Goal: Task Accomplishment & Management: Complete application form

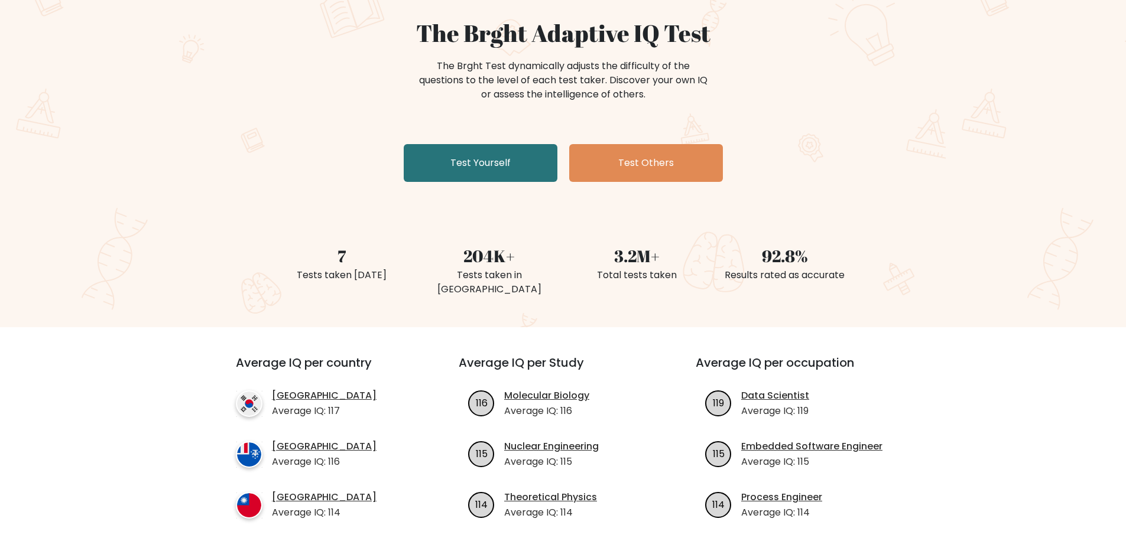
scroll to position [118, 0]
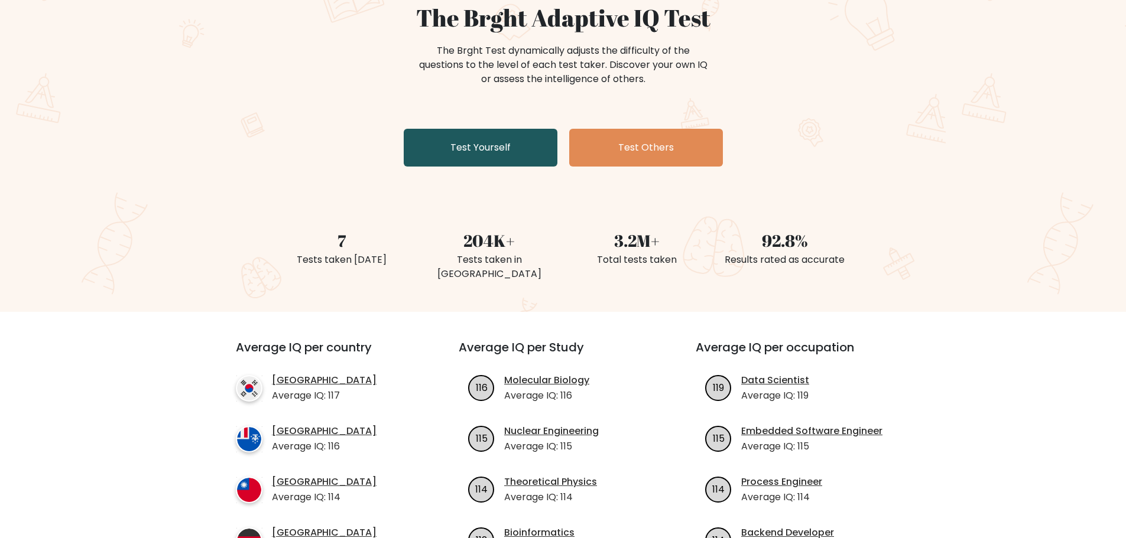
click at [453, 138] on link "Test Yourself" at bounding box center [481, 148] width 154 height 38
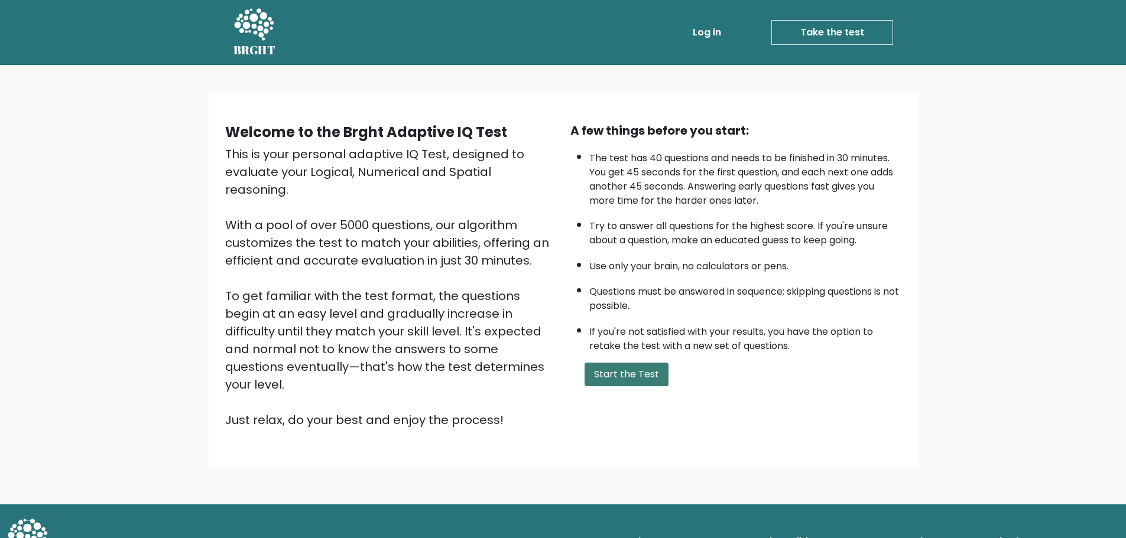
click at [613, 382] on button "Start the Test" at bounding box center [626, 375] width 84 height 24
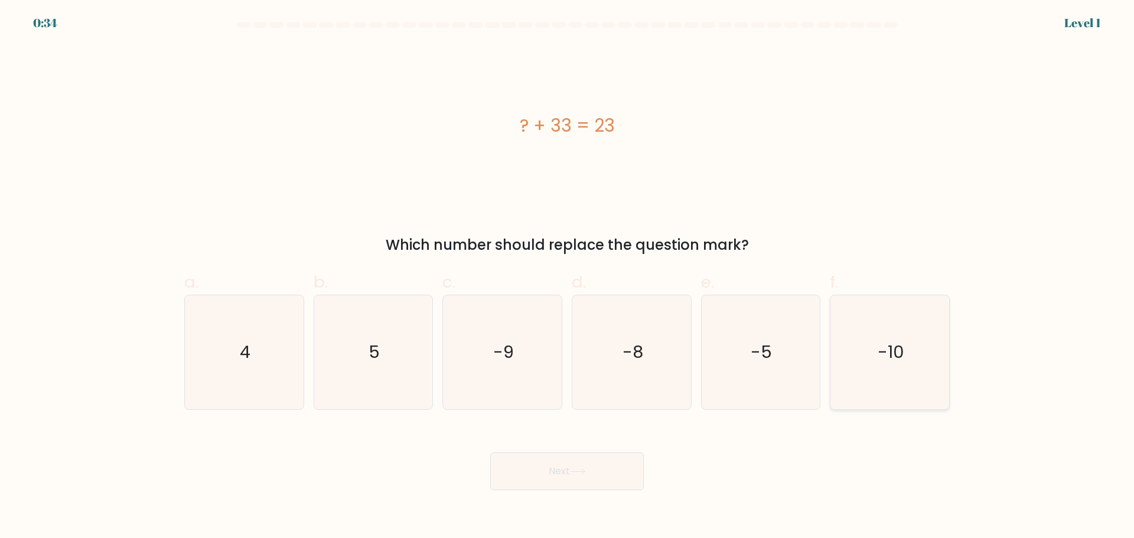
click at [915, 373] on icon "-10" at bounding box center [890, 352] width 114 height 114
click at [568, 277] on input "f. -10" at bounding box center [567, 273] width 1 height 8
radio input "true"
click at [561, 470] on button "Next" at bounding box center [567, 472] width 154 height 38
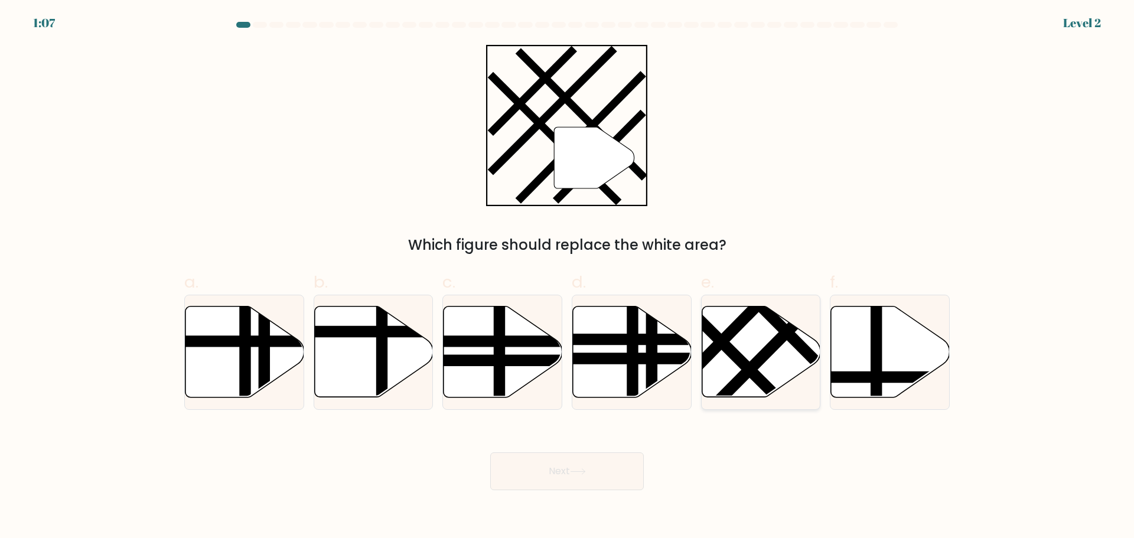
click at [763, 354] on line at bounding box center [769, 350] width 130 height 131
click at [568, 277] on input "e." at bounding box center [567, 273] width 1 height 8
radio input "true"
click at [576, 470] on icon at bounding box center [578, 472] width 16 height 6
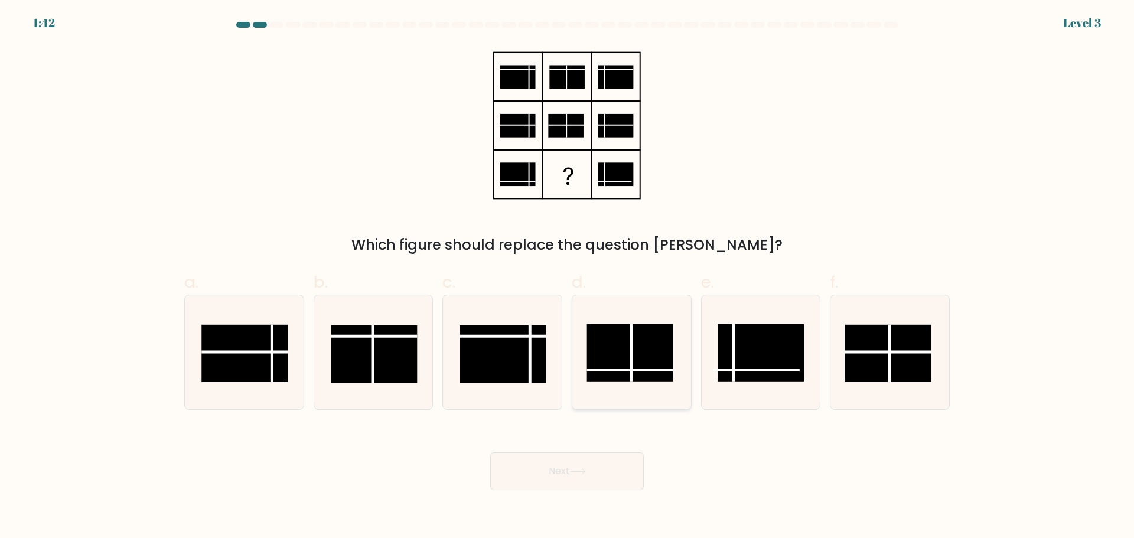
click at [630, 359] on rect at bounding box center [630, 352] width 86 height 57
click at [568, 277] on input "d." at bounding box center [567, 273] width 1 height 8
radio input "true"
click at [576, 467] on button "Next" at bounding box center [567, 472] width 154 height 38
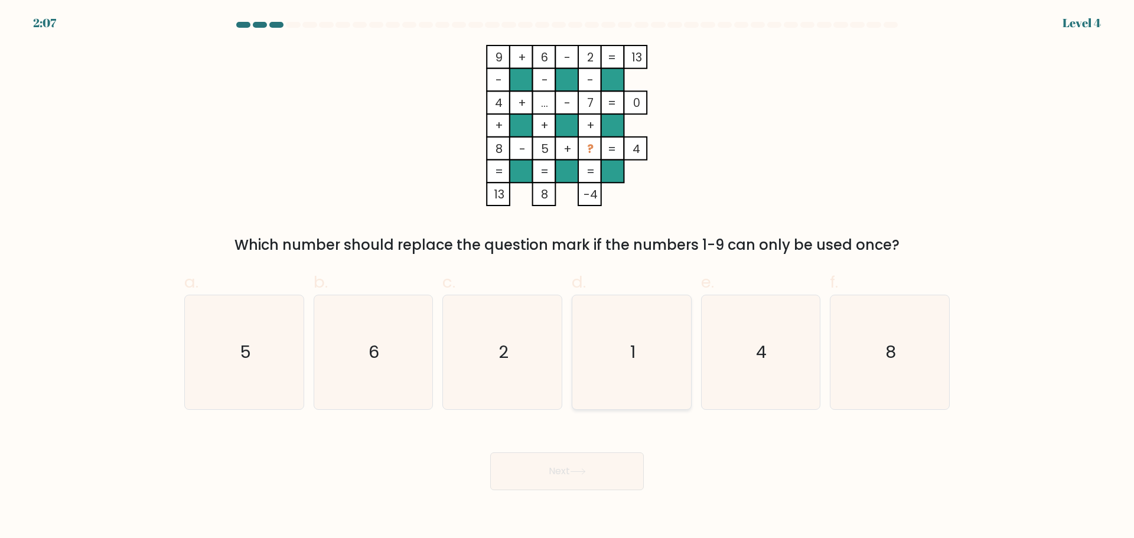
click at [619, 331] on icon "1" at bounding box center [632, 352] width 114 height 114
click at [568, 277] on input "d. 1" at bounding box center [567, 273] width 1 height 8
radio input "true"
click at [574, 478] on button "Next" at bounding box center [567, 472] width 154 height 38
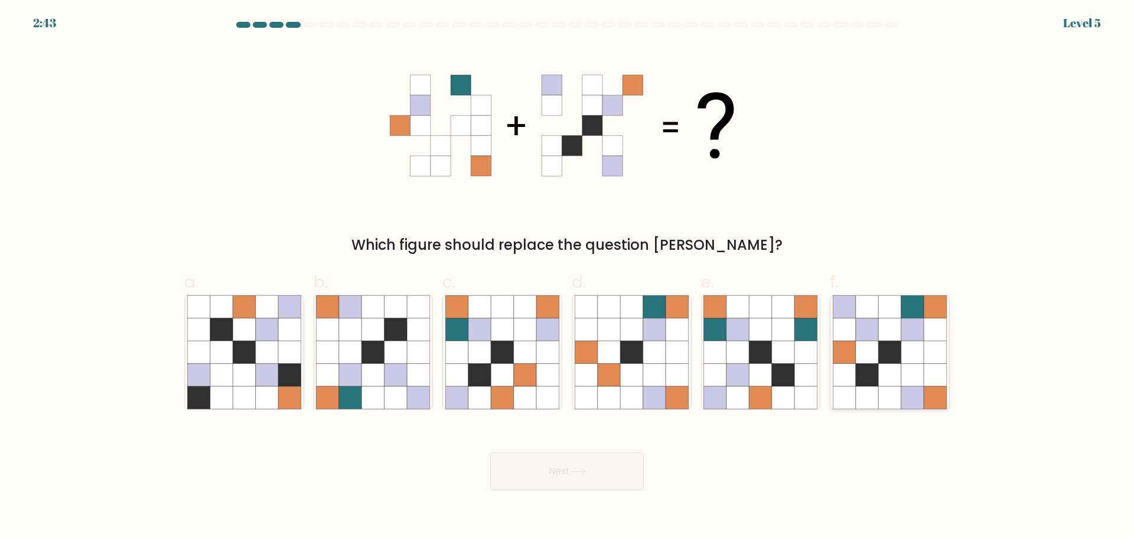
click at [881, 359] on icon at bounding box center [890, 352] width 22 height 22
click at [568, 277] on input "f." at bounding box center [567, 273] width 1 height 8
radio input "true"
click at [554, 475] on button "Next" at bounding box center [567, 472] width 154 height 38
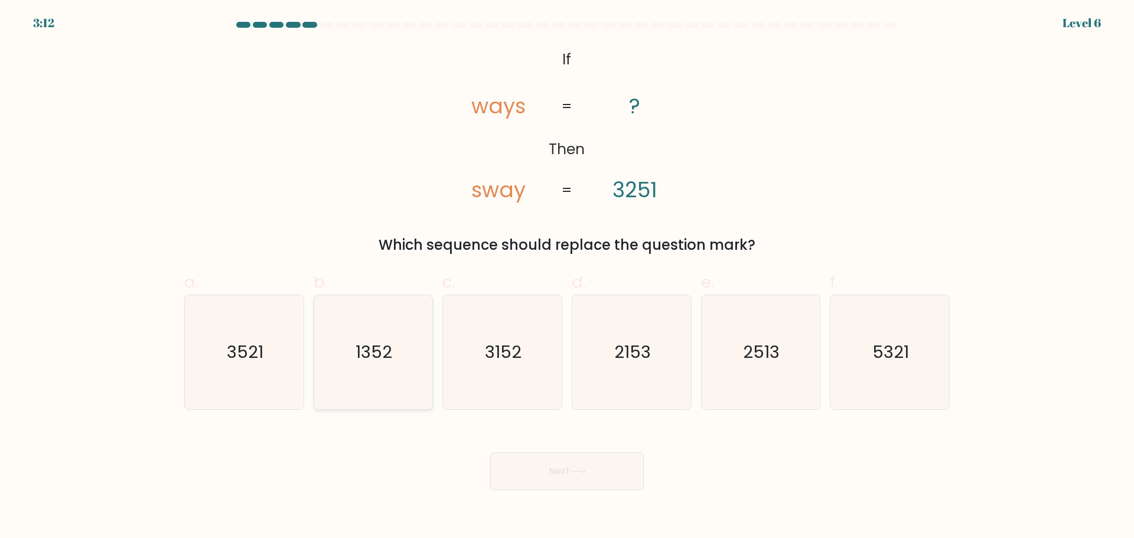
click at [380, 355] on text "1352" at bounding box center [374, 352] width 37 height 24
click at [567, 277] on input "b. 1352" at bounding box center [567, 273] width 1 height 8
radio input "true"
click at [573, 470] on button "Next" at bounding box center [567, 472] width 154 height 38
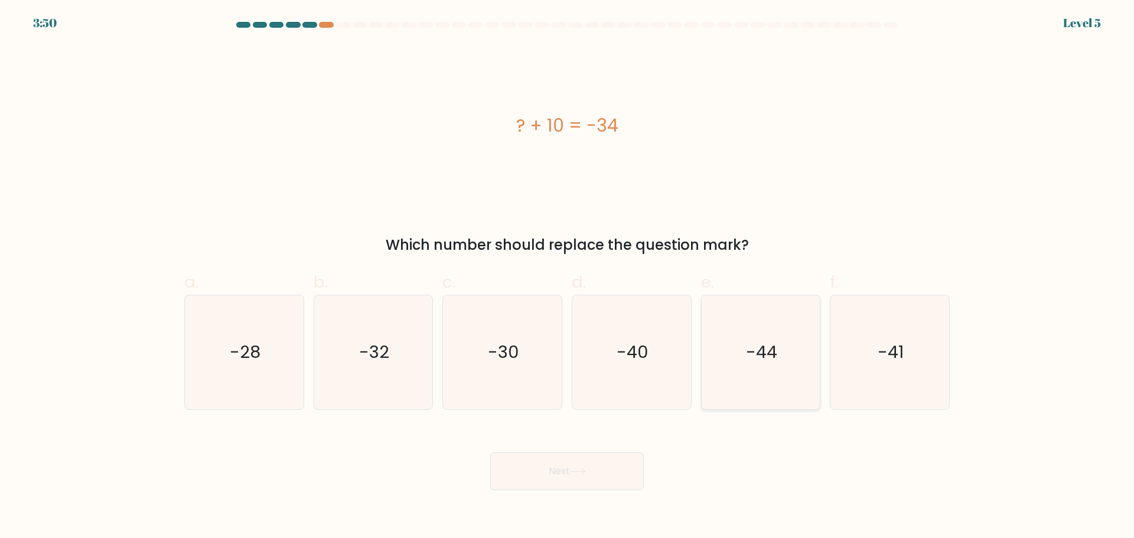
click at [760, 350] on text "-44" at bounding box center [761, 352] width 31 height 24
click at [568, 277] on input "e. -44" at bounding box center [567, 273] width 1 height 8
radio input "true"
click at [575, 467] on button "Next" at bounding box center [567, 472] width 154 height 38
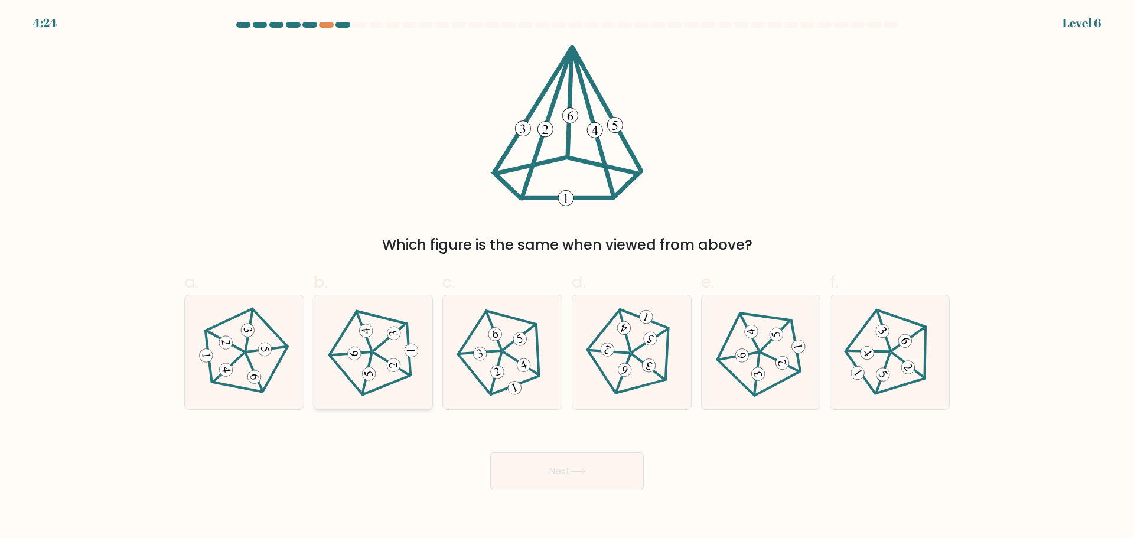
click at [384, 368] on icon at bounding box center [373, 352] width 91 height 91
click at [567, 277] on input "b." at bounding box center [567, 273] width 1 height 8
radio input "true"
click at [537, 470] on button "Next" at bounding box center [567, 472] width 154 height 38
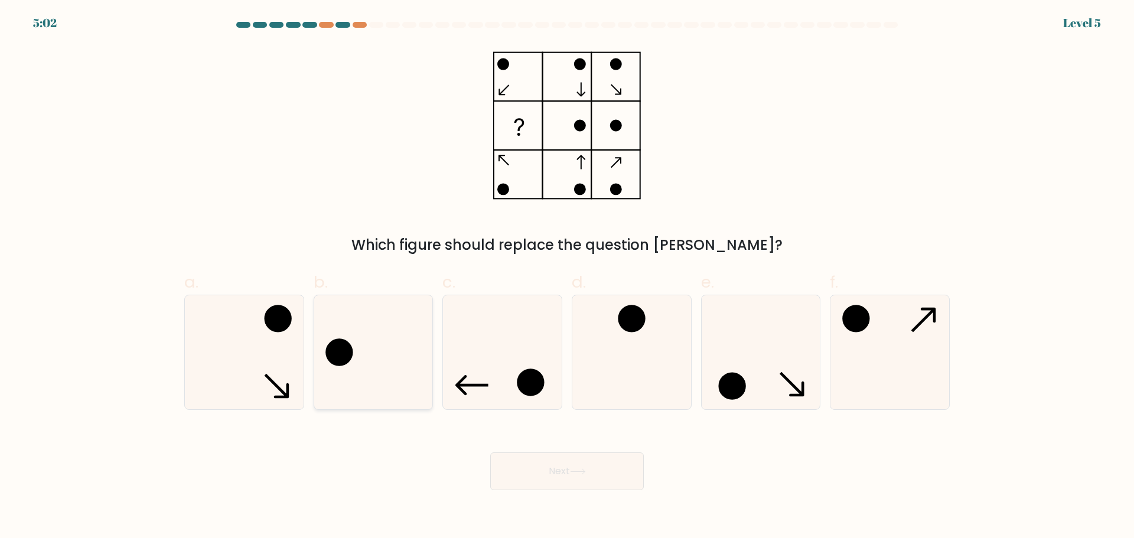
click at [367, 359] on icon at bounding box center [373, 352] width 114 height 114
click at [567, 277] on input "b." at bounding box center [567, 273] width 1 height 8
radio input "true"
click at [562, 474] on button "Next" at bounding box center [567, 472] width 154 height 38
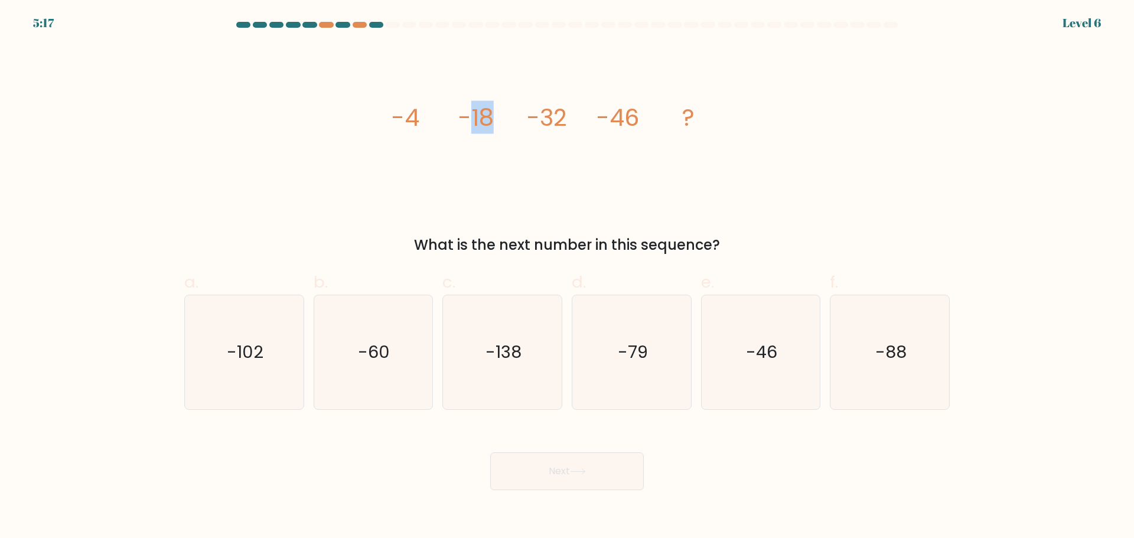
drag, startPoint x: 483, startPoint y: 119, endPoint x: 519, endPoint y: 146, distance: 44.8
click at [518, 144] on icon "image/svg+xml -4 -18 -32 -46 ?" at bounding box center [567, 125] width 355 height 161
click at [525, 187] on icon "image/svg+xml -4 -18 -32 -46 ?" at bounding box center [567, 125] width 355 height 161
drag, startPoint x: 451, startPoint y: 109, endPoint x: 511, endPoint y: 156, distance: 75.8
click at [510, 155] on icon "image/svg+xml -4 -18 -32 -46 ?" at bounding box center [567, 125] width 355 height 161
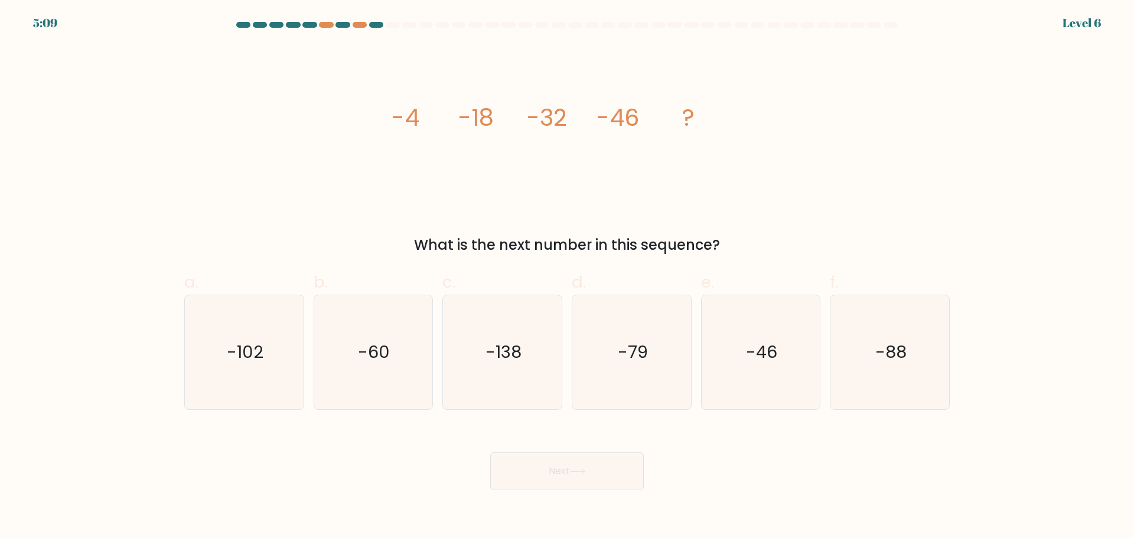
click at [521, 171] on icon "image/svg+xml -4 -18 -32 -46 ?" at bounding box center [567, 125] width 355 height 161
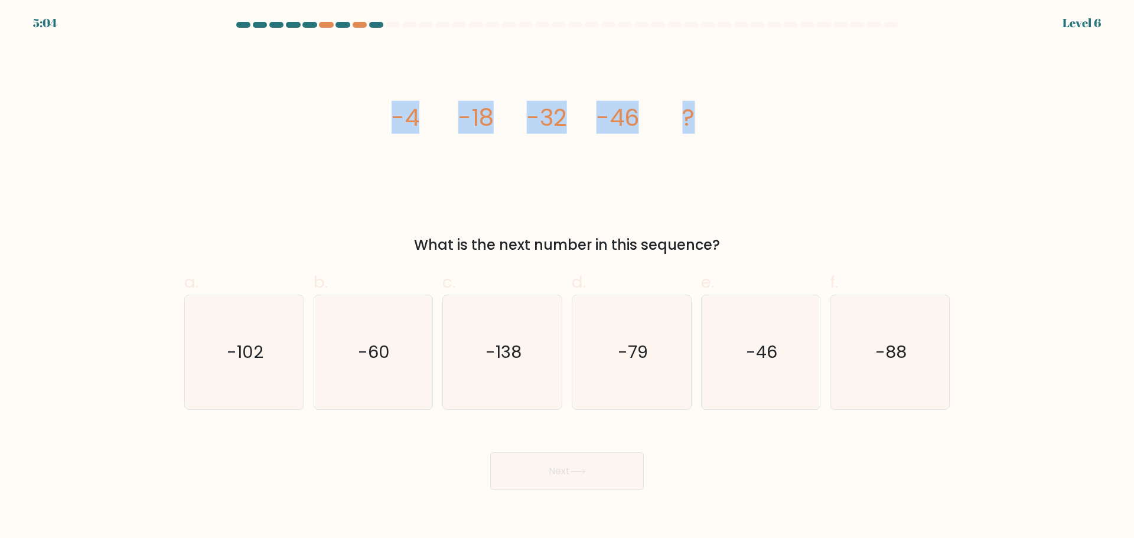
drag, startPoint x: 393, startPoint y: 116, endPoint x: 719, endPoint y: 129, distance: 326.4
click at [719, 129] on icon "image/svg+xml -4 -18 -32 -46 ?" at bounding box center [567, 125] width 355 height 161
copy g "-4 -18 -32 -46 ?"
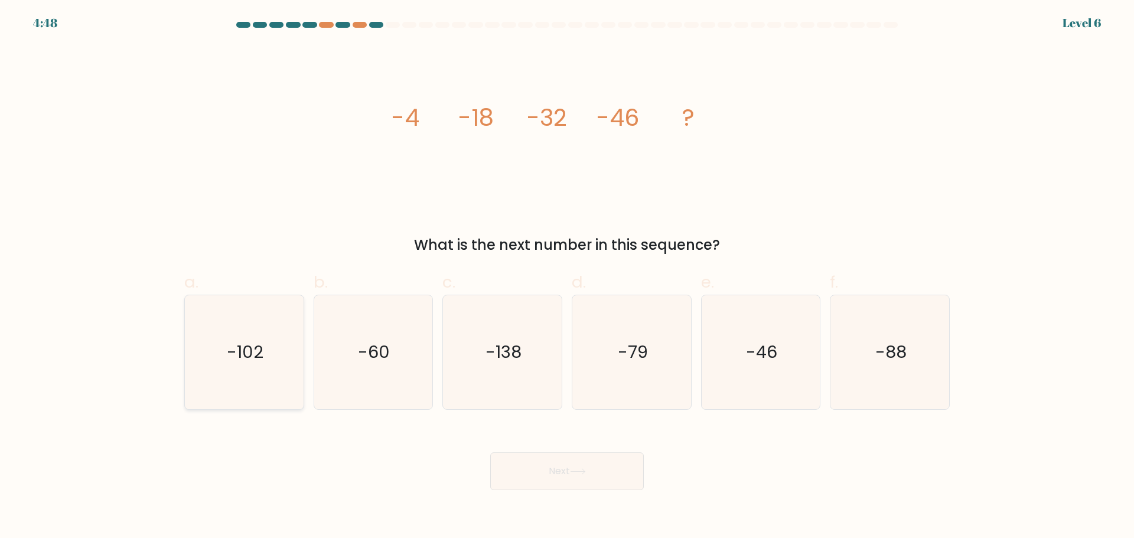
click at [240, 359] on text "-102" at bounding box center [245, 352] width 37 height 24
click at [567, 277] on input "a. -102" at bounding box center [567, 273] width 1 height 8
radio input "true"
drag, startPoint x: 552, startPoint y: 466, endPoint x: 412, endPoint y: 464, distance: 140.6
click at [412, 464] on div "Next" at bounding box center [567, 457] width 780 height 66
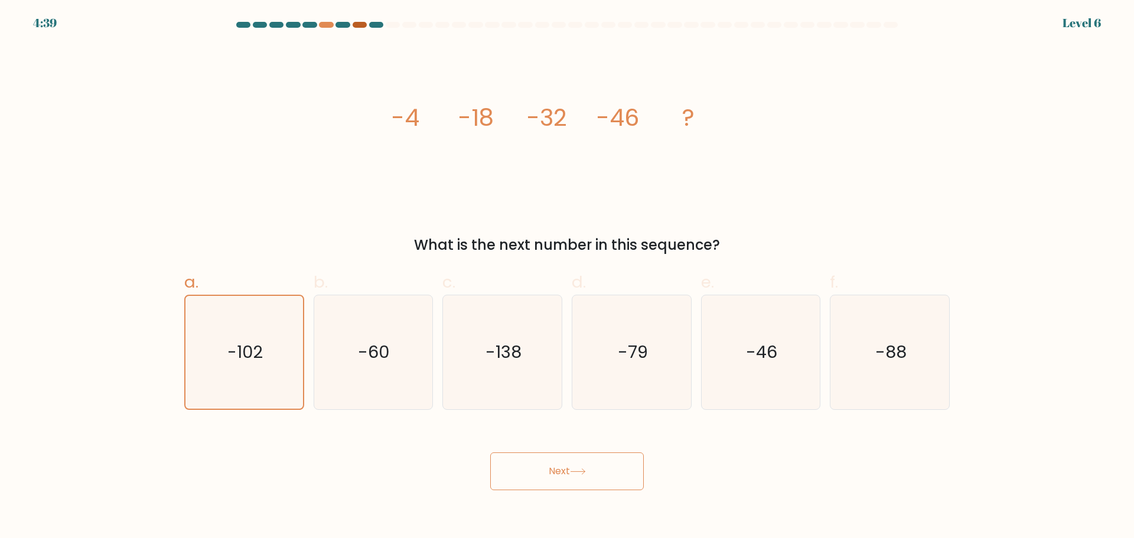
click at [356, 25] on div at bounding box center [360, 25] width 14 height 6
click at [327, 25] on div at bounding box center [326, 25] width 14 height 6
click at [545, 473] on button "Next" at bounding box center [567, 472] width 154 height 38
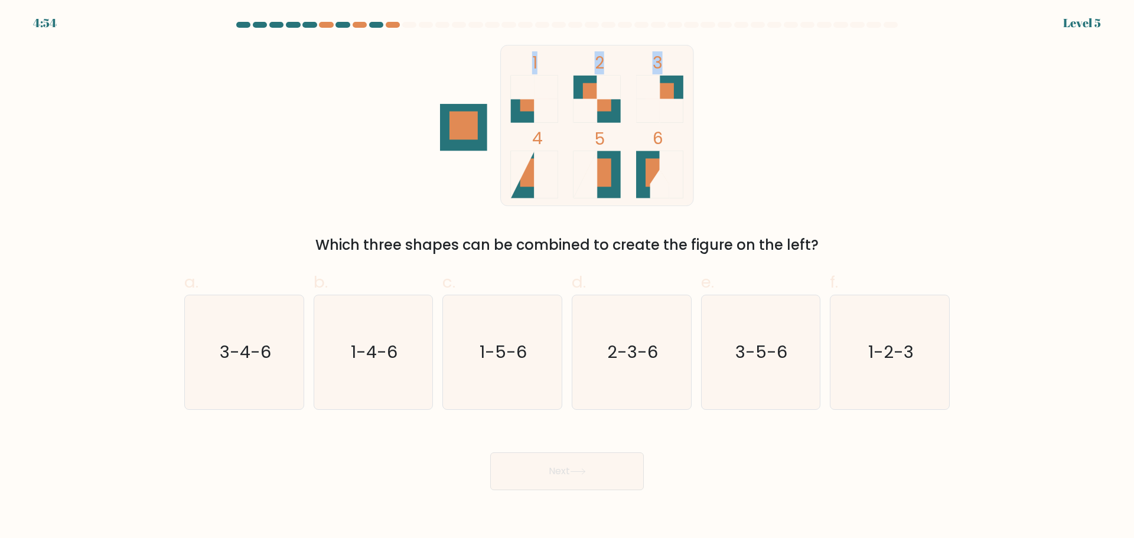
drag, startPoint x: 474, startPoint y: 134, endPoint x: 487, endPoint y: 155, distance: 25.7
click at [487, 155] on icon "1 2 3 4 5 6" at bounding box center [567, 125] width 318 height 161
click at [452, 172] on icon "1 2 3 4 5 6" at bounding box center [567, 125] width 318 height 161
click at [882, 352] on text "1-2-3" at bounding box center [891, 352] width 45 height 24
click at [568, 277] on input "f. 1-2-3" at bounding box center [567, 273] width 1 height 8
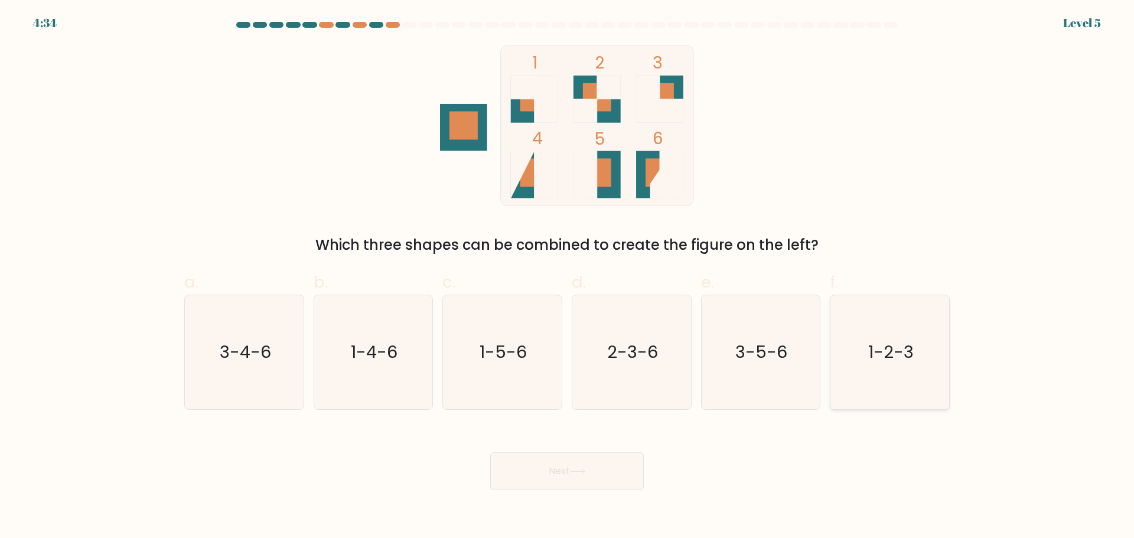
radio input "true"
click at [590, 471] on button "Next" at bounding box center [567, 472] width 154 height 38
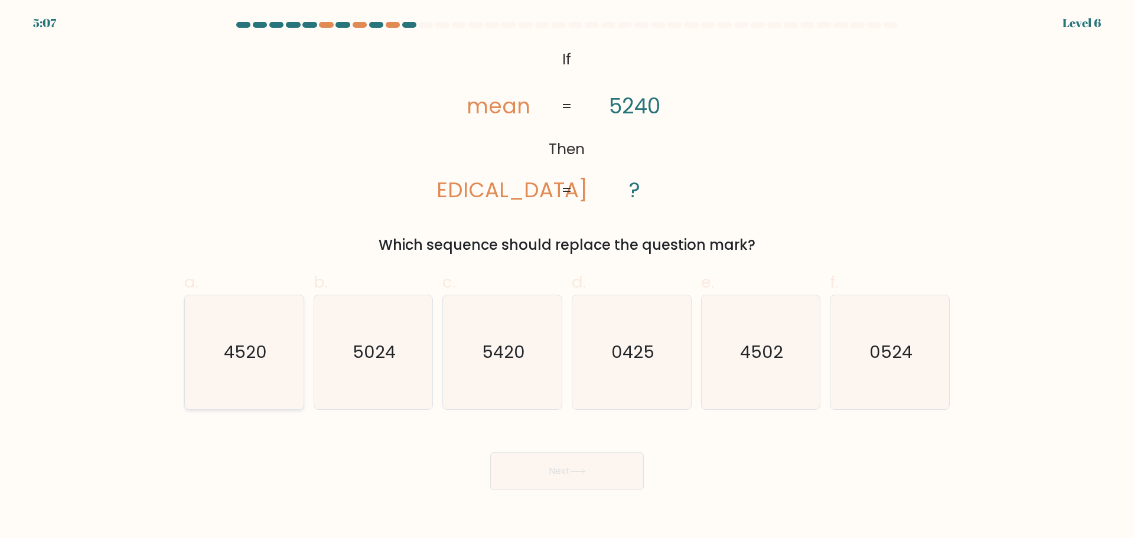
click at [216, 360] on icon "4520" at bounding box center [244, 352] width 114 height 114
click at [567, 277] on input "a. 4520" at bounding box center [567, 273] width 1 height 8
radio input "true"
click at [542, 466] on button "Next" at bounding box center [567, 472] width 154 height 38
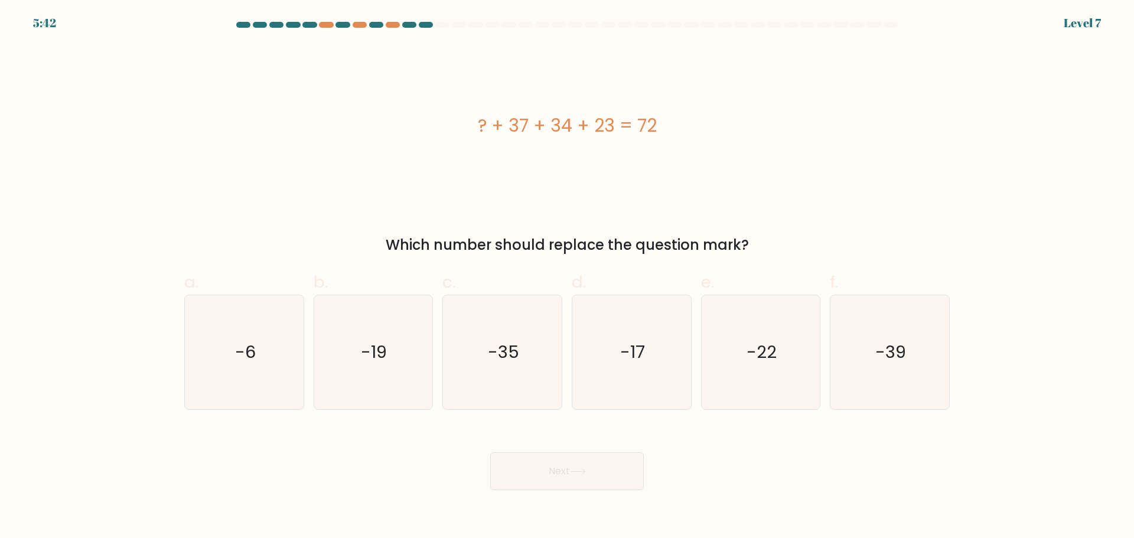
drag, startPoint x: 477, startPoint y: 126, endPoint x: 689, endPoint y: 143, distance: 212.8
click at [689, 143] on div "? + 37 + 34 + 23 = 72" at bounding box center [567, 125] width 766 height 161
copy div "? + 37 + 34 + 23 = 72"
click at [536, 211] on div "? + 37 + 34 + 23 = 72 Which number should replace the question mark?" at bounding box center [567, 150] width 780 height 211
click at [785, 388] on icon "-22" at bounding box center [761, 352] width 114 height 114
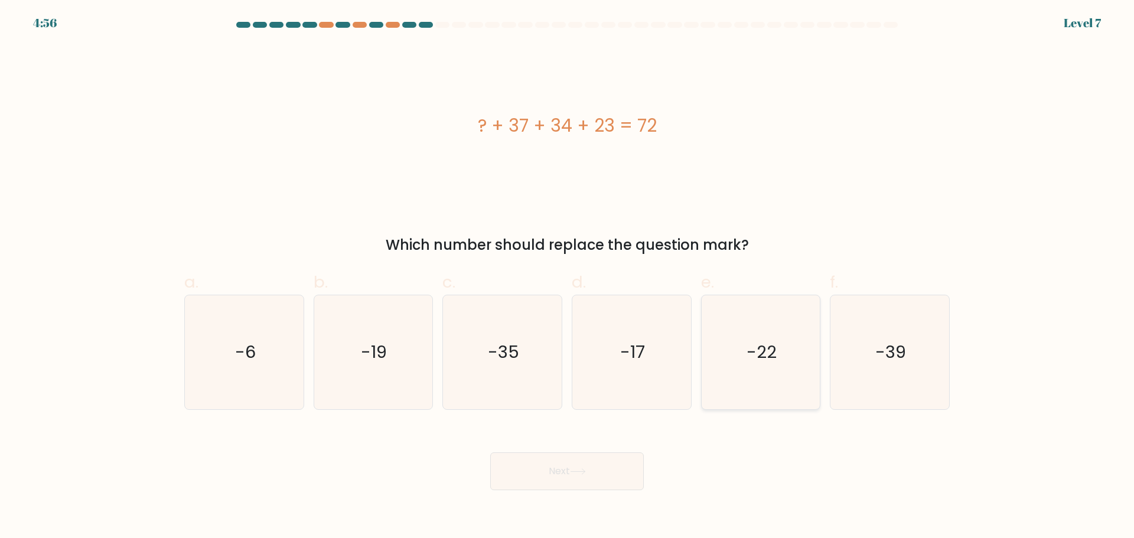
click at [568, 277] on input "e. -22" at bounding box center [567, 273] width 1 height 8
radio input "true"
click at [573, 473] on icon at bounding box center [578, 472] width 16 height 6
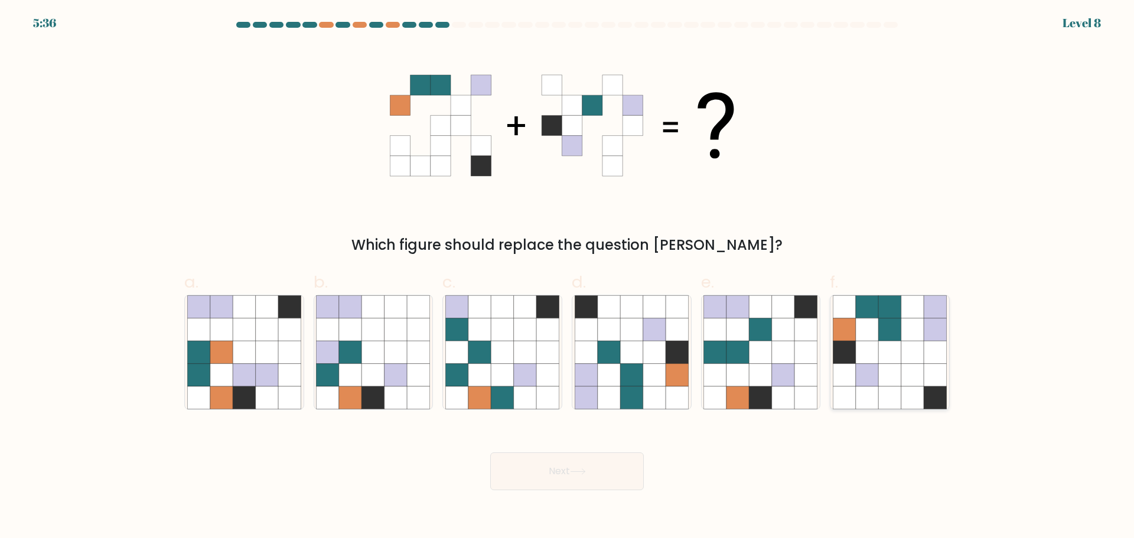
click at [887, 344] on icon at bounding box center [890, 352] width 22 height 22
click at [568, 277] on input "f." at bounding box center [567, 273] width 1 height 8
radio input "true"
click at [568, 479] on button "Next" at bounding box center [567, 472] width 154 height 38
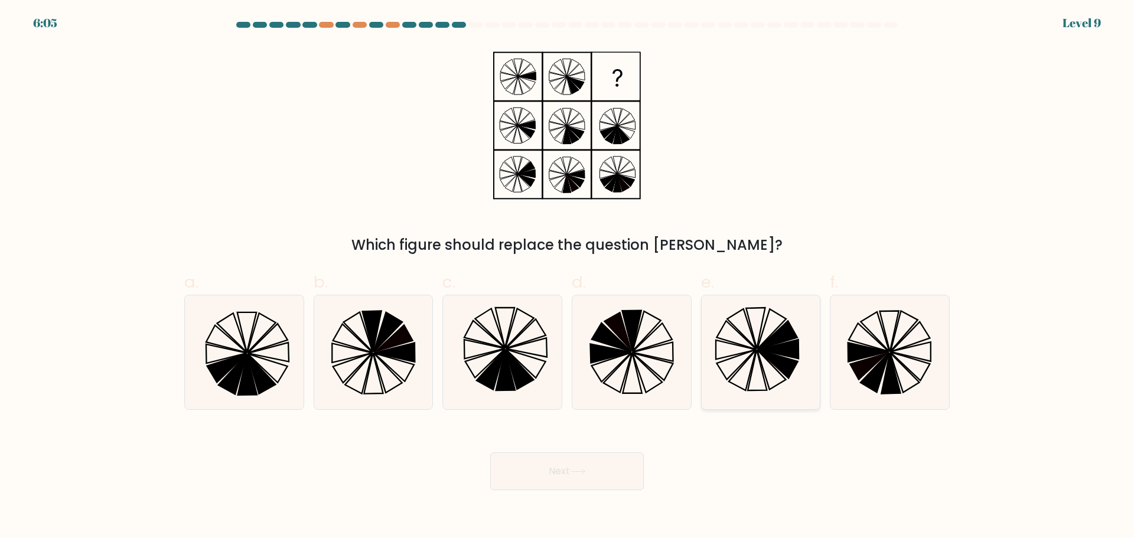
click at [788, 363] on icon at bounding box center [779, 364] width 40 height 28
click at [568, 277] on input "e." at bounding box center [567, 273] width 1 height 8
radio input "true"
click at [605, 464] on button "Next" at bounding box center [567, 472] width 154 height 38
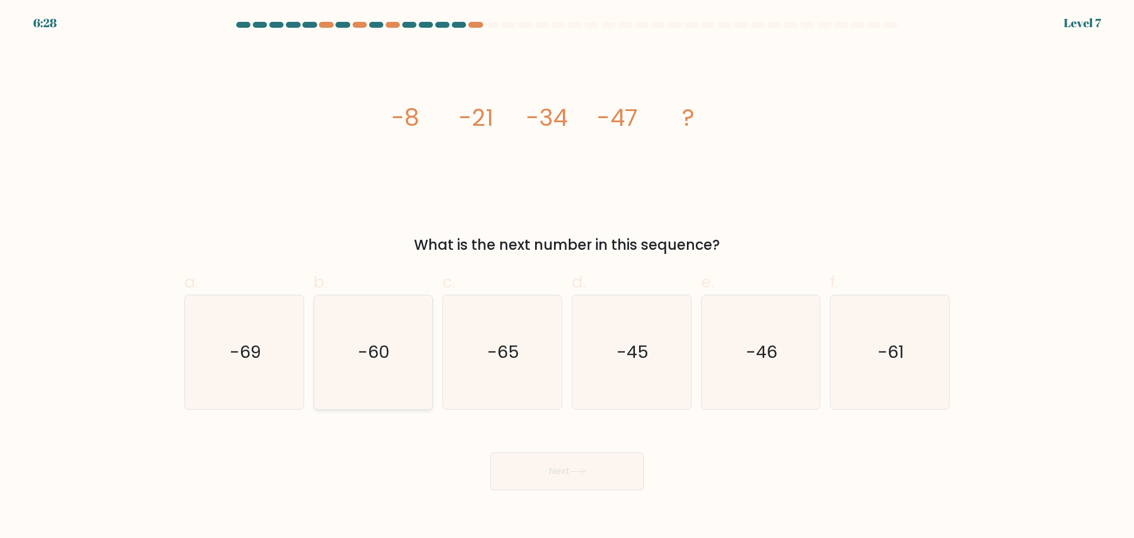
click at [390, 369] on icon "-60" at bounding box center [373, 352] width 114 height 114
click at [567, 277] on input "b. -60" at bounding box center [567, 273] width 1 height 8
radio input "true"
click at [610, 472] on button "Next" at bounding box center [567, 472] width 154 height 38
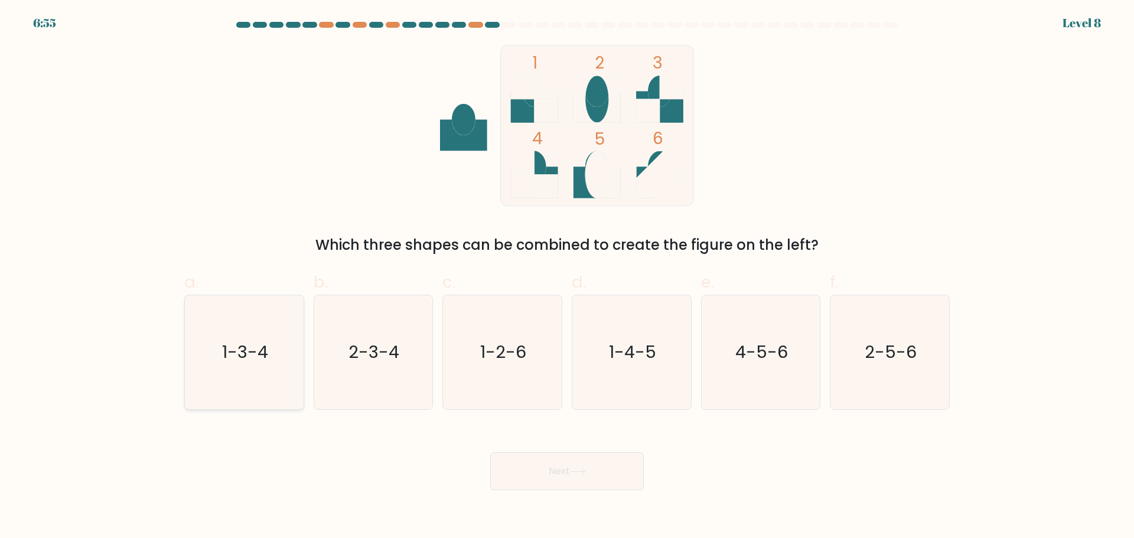
click at [239, 352] on text "1-3-4" at bounding box center [245, 352] width 46 height 24
click at [567, 277] on input "a. 1-3-4" at bounding box center [567, 273] width 1 height 8
radio input "true"
click at [519, 470] on button "Next" at bounding box center [567, 472] width 154 height 38
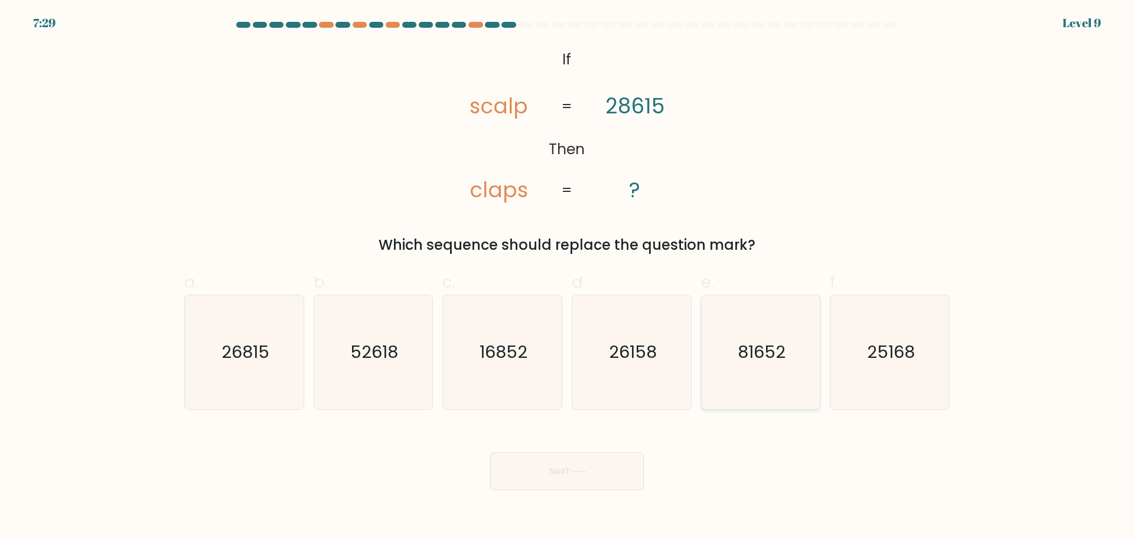
click at [782, 364] on icon "81652" at bounding box center [761, 352] width 114 height 114
click at [568, 277] on input "e. 81652" at bounding box center [567, 273] width 1 height 8
radio input "true"
click at [583, 461] on button "Next" at bounding box center [567, 472] width 154 height 38
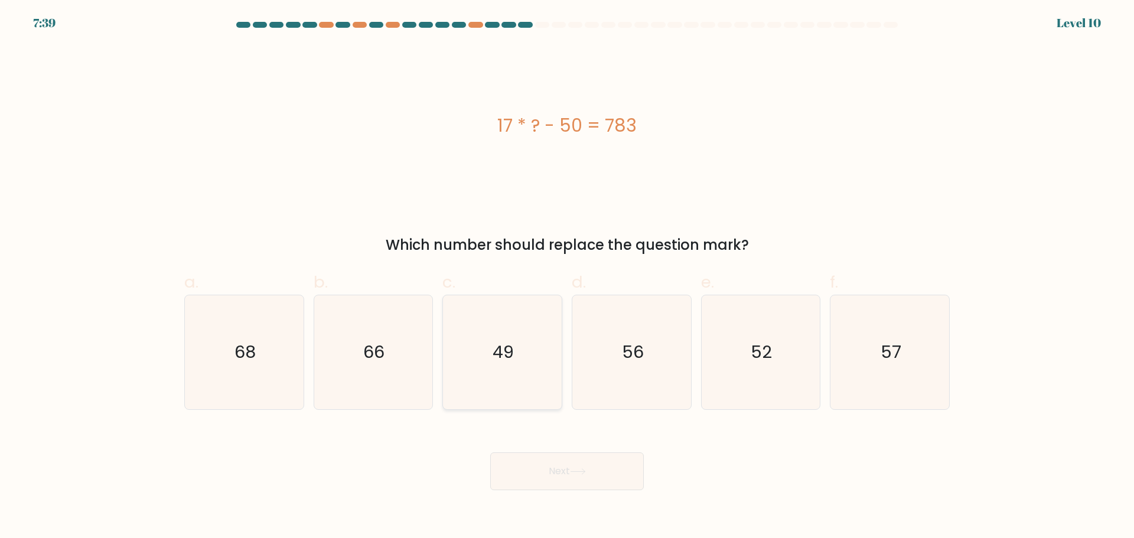
click at [513, 357] on text "49" at bounding box center [503, 352] width 21 height 24
click at [567, 277] on input "c. 49" at bounding box center [567, 273] width 1 height 8
radio input "true"
click at [560, 460] on button "Next" at bounding box center [567, 472] width 154 height 38
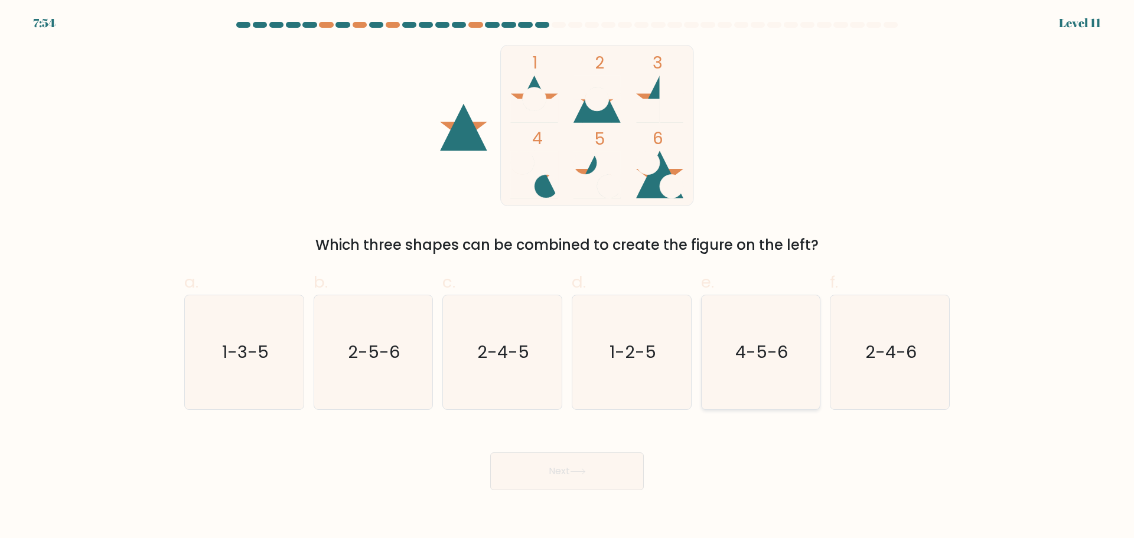
click at [753, 362] on text "4-5-6" at bounding box center [762, 352] width 53 height 24
click at [568, 277] on input "e. 4-5-6" at bounding box center [567, 273] width 1 height 8
radio input "true"
click at [524, 470] on button "Next" at bounding box center [567, 472] width 154 height 38
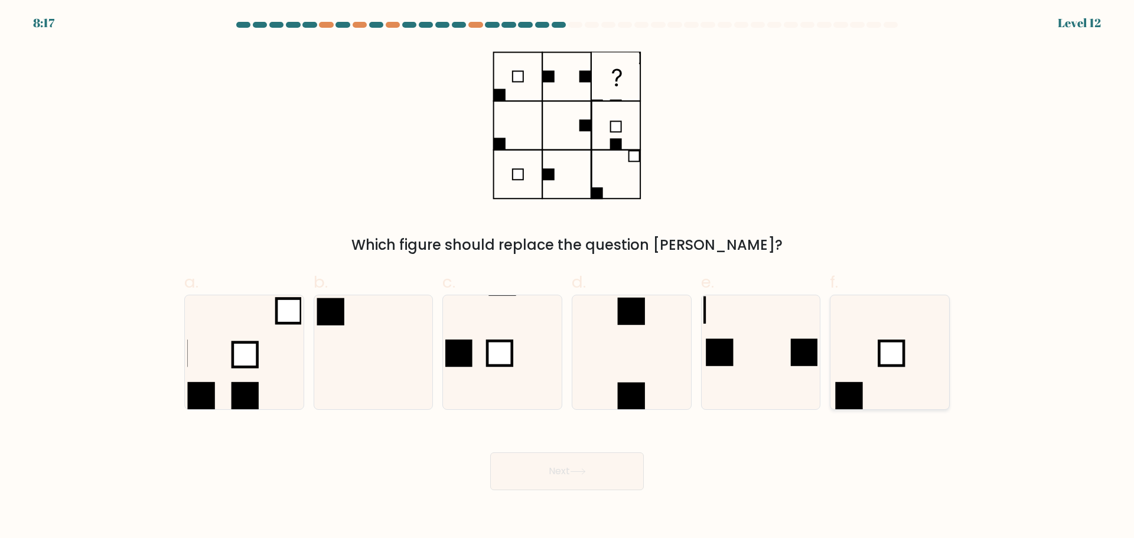
click at [835, 357] on icon at bounding box center [890, 352] width 114 height 114
click at [568, 277] on input "f." at bounding box center [567, 273] width 1 height 8
radio input "true"
click at [595, 460] on button "Next" at bounding box center [567, 472] width 154 height 38
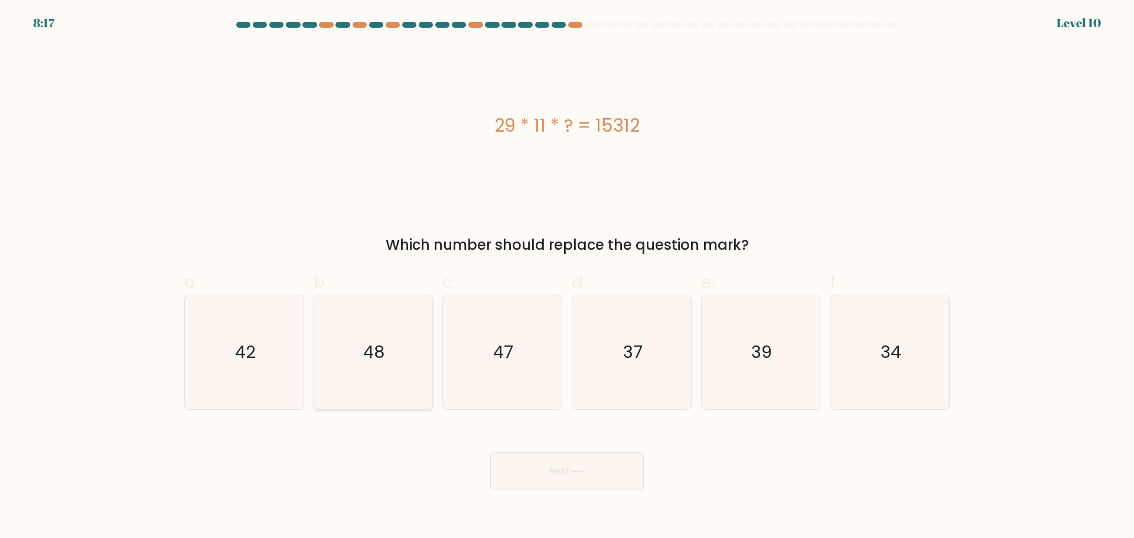
click at [351, 349] on icon "48" at bounding box center [373, 352] width 114 height 114
click at [567, 277] on input "b. 48" at bounding box center [567, 273] width 1 height 8
radio input "true"
click at [591, 487] on button "Next" at bounding box center [567, 472] width 154 height 38
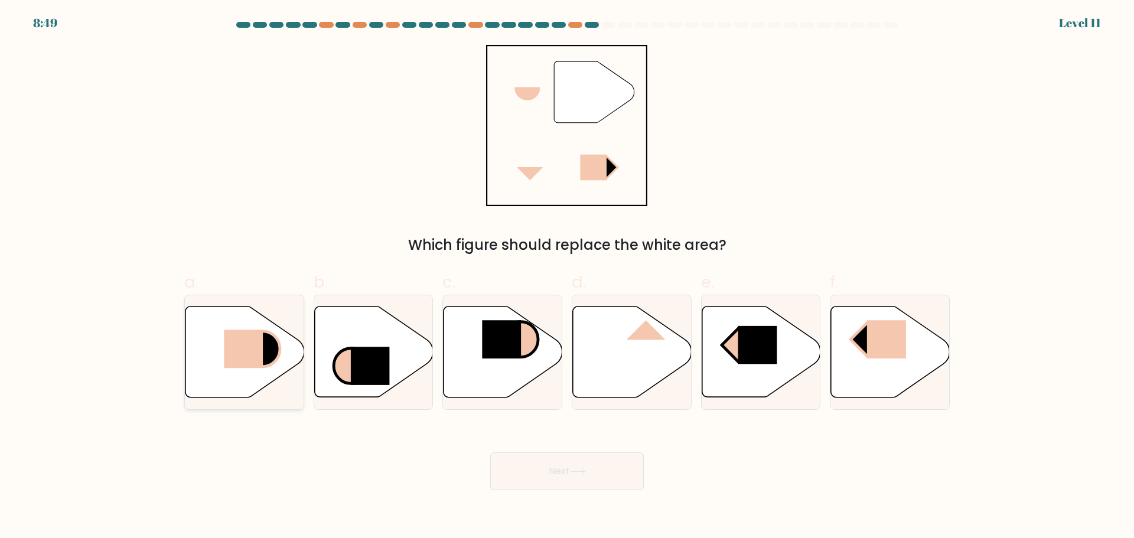
click at [203, 353] on icon at bounding box center [245, 351] width 119 height 91
click at [567, 277] on input "a." at bounding box center [567, 273] width 1 height 8
radio input "true"
click at [548, 460] on button "Next" at bounding box center [567, 472] width 154 height 38
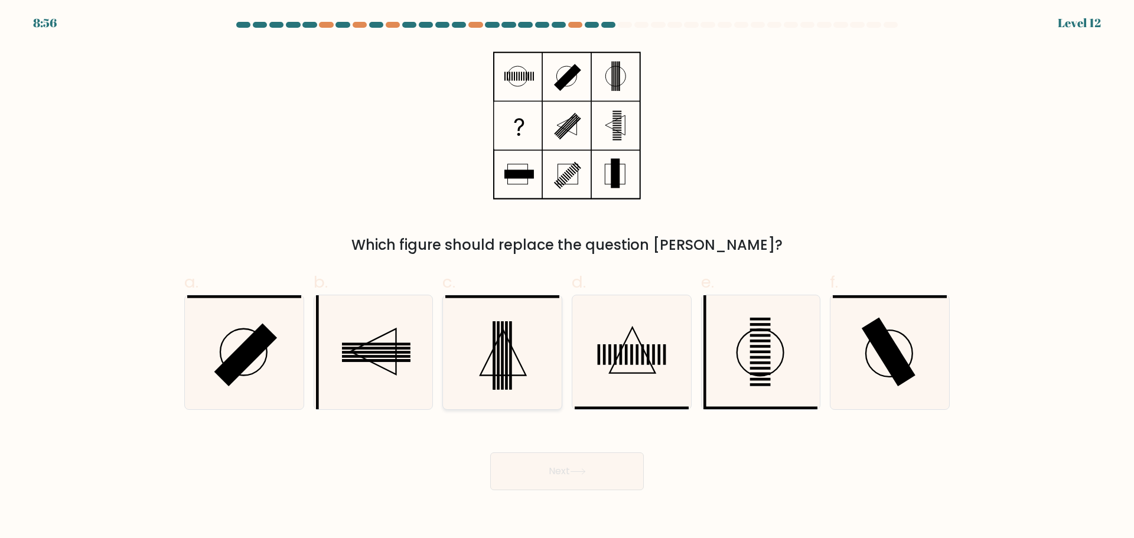
click at [509, 350] on icon at bounding box center [503, 352] width 114 height 114
click at [567, 277] on input "c." at bounding box center [567, 273] width 1 height 8
radio input "true"
click at [559, 463] on button "Next" at bounding box center [567, 472] width 154 height 38
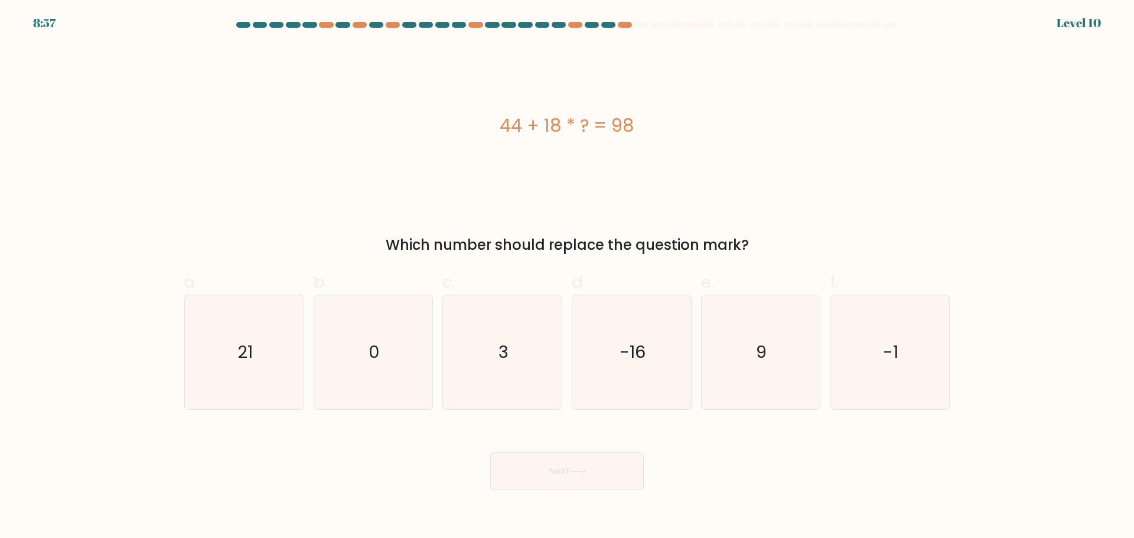
click at [490, 420] on form "a. 0" at bounding box center [567, 256] width 1134 height 469
click at [495, 377] on icon "3" at bounding box center [503, 352] width 114 height 114
click at [567, 277] on input "c. 3" at bounding box center [567, 273] width 1 height 8
radio input "true"
click at [541, 464] on button "Next" at bounding box center [567, 472] width 154 height 38
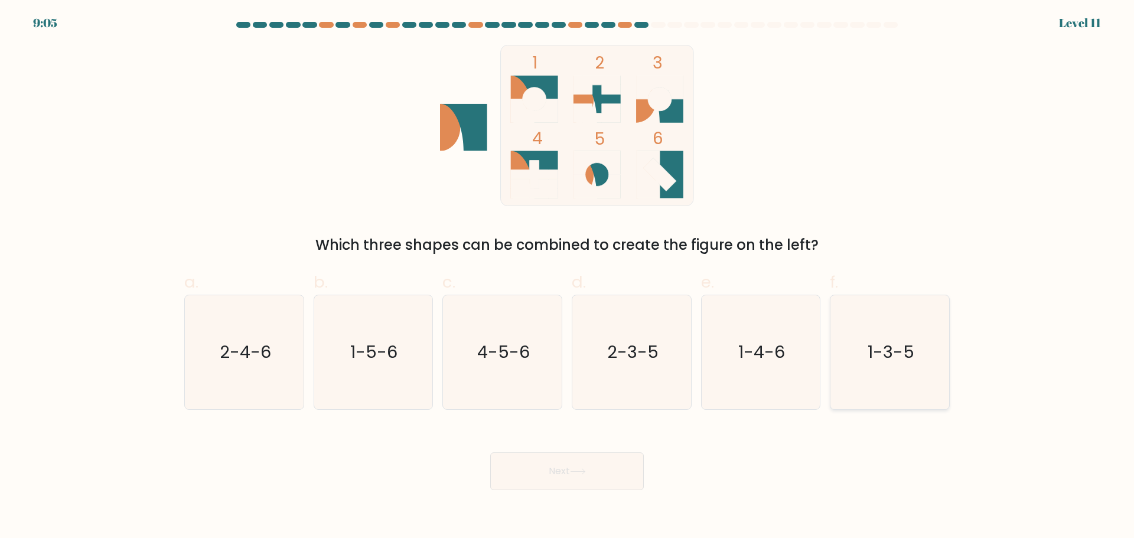
click at [886, 357] on text "1-3-5" at bounding box center [891, 352] width 47 height 24
click at [568, 277] on input "f. 1-3-5" at bounding box center [567, 273] width 1 height 8
radio input "true"
click at [585, 473] on icon at bounding box center [578, 471] width 14 height 5
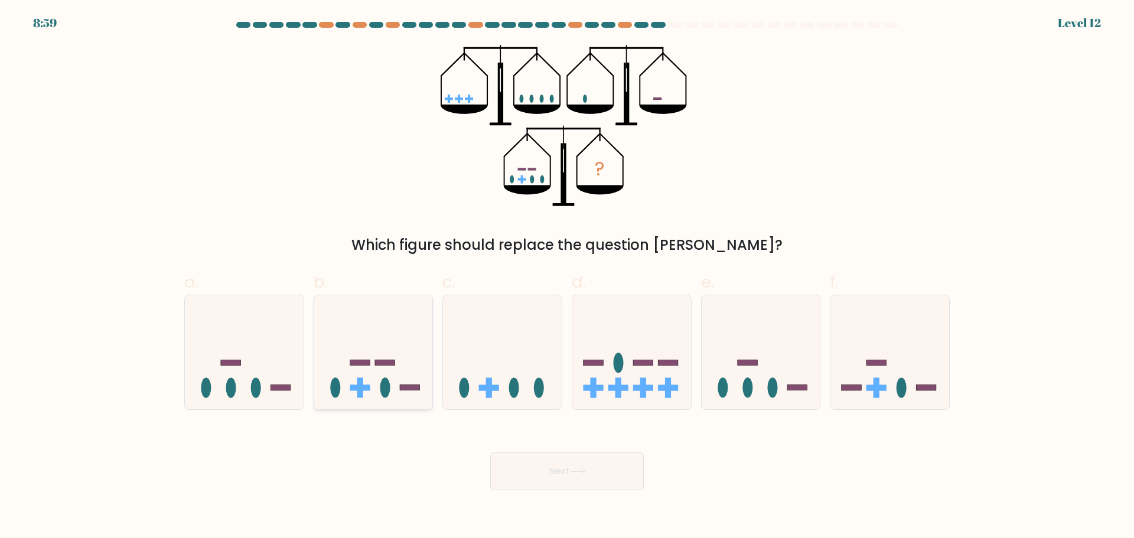
click at [373, 334] on icon at bounding box center [373, 352] width 119 height 98
click at [567, 277] on input "b." at bounding box center [567, 273] width 1 height 8
radio input "true"
click at [575, 485] on button "Next" at bounding box center [567, 472] width 154 height 38
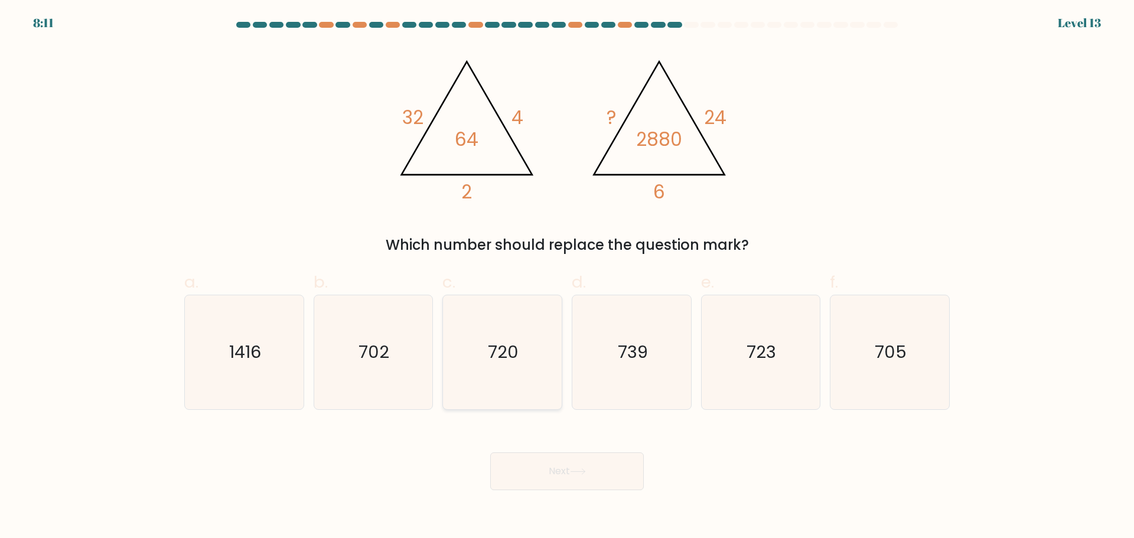
drag, startPoint x: 504, startPoint y: 346, endPoint x: 524, endPoint y: 388, distance: 46.0
click at [504, 346] on text "720" at bounding box center [504, 352] width 31 height 24
click at [567, 277] on input "c. 720" at bounding box center [567, 273] width 1 height 8
radio input "true"
click at [596, 477] on button "Next" at bounding box center [567, 472] width 154 height 38
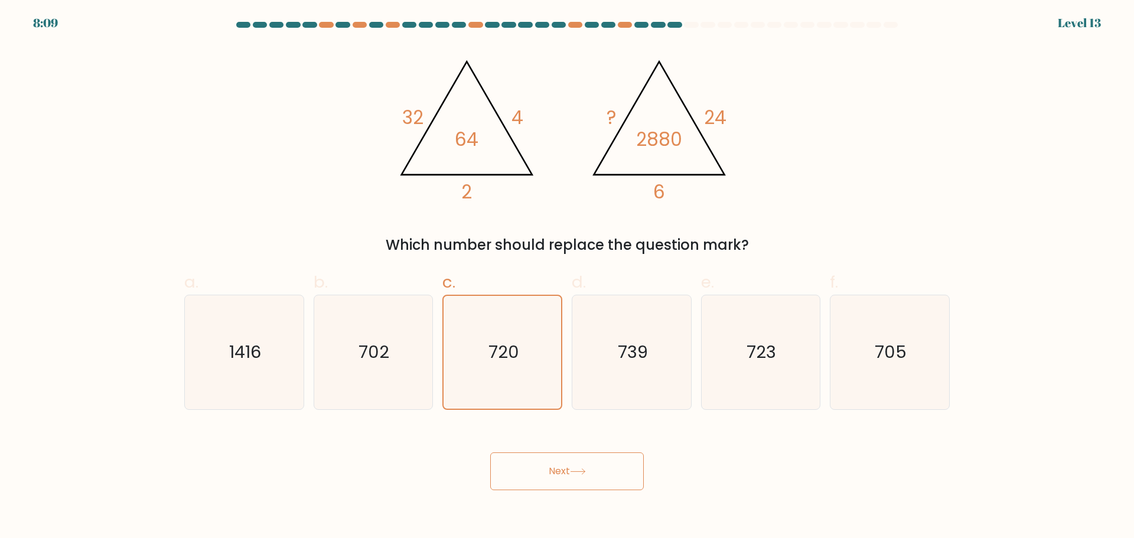
click at [581, 475] on button "Next" at bounding box center [567, 472] width 154 height 38
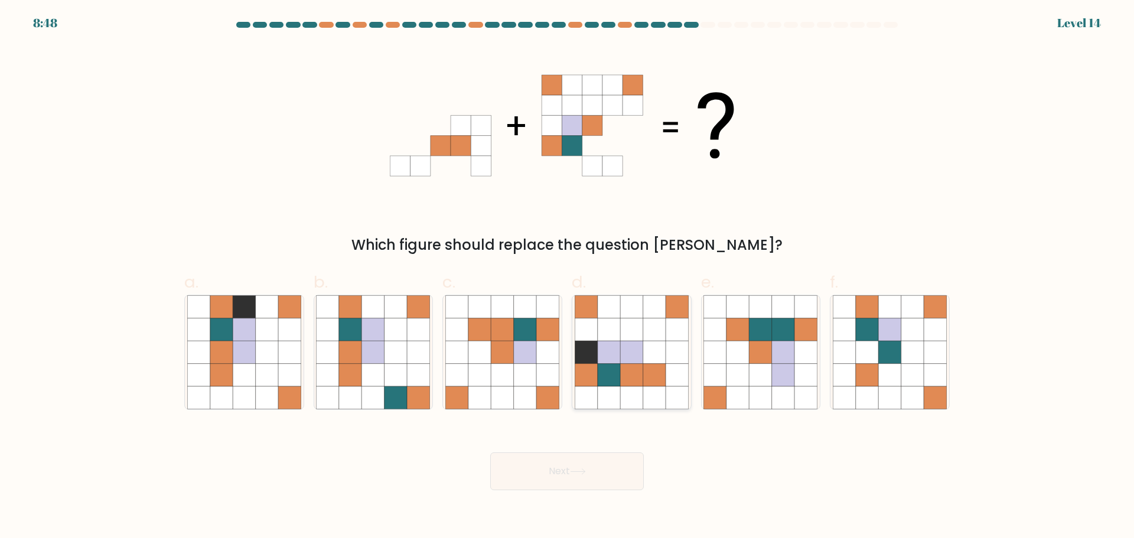
click at [629, 395] on icon at bounding box center [631, 397] width 22 height 22
click at [568, 277] on input "d." at bounding box center [567, 273] width 1 height 8
radio input "true"
click at [568, 465] on button "Next" at bounding box center [567, 472] width 154 height 38
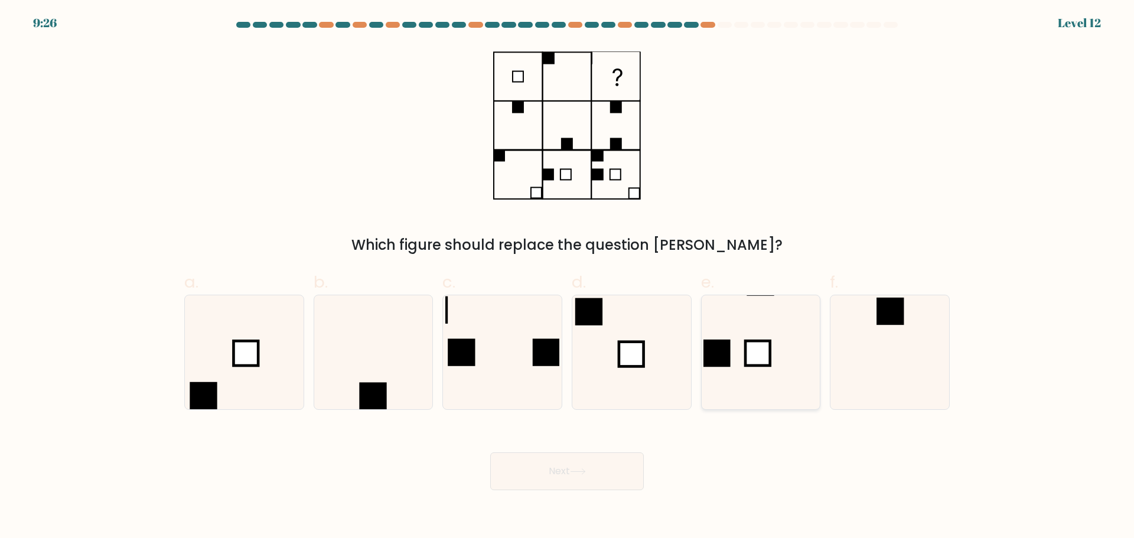
click at [730, 376] on icon at bounding box center [761, 352] width 114 height 114
click at [568, 277] on input "e." at bounding box center [567, 273] width 1 height 8
radio input "true"
click at [593, 471] on button "Next" at bounding box center [567, 472] width 154 height 38
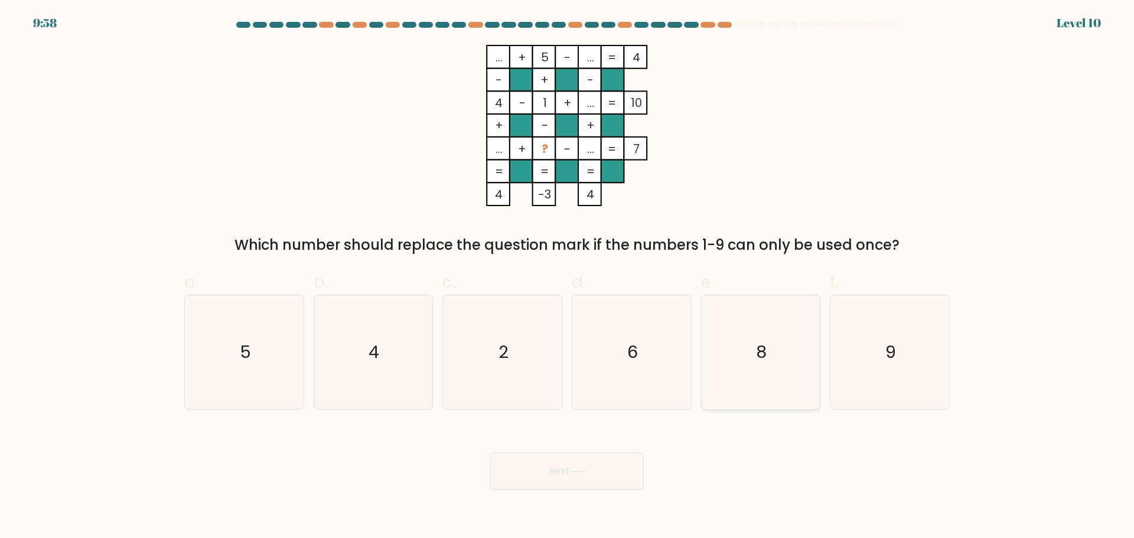
click at [773, 347] on icon "8" at bounding box center [761, 352] width 114 height 114
click at [568, 277] on input "e. 8" at bounding box center [567, 273] width 1 height 8
radio input "true"
click at [559, 465] on button "Next" at bounding box center [567, 472] width 154 height 38
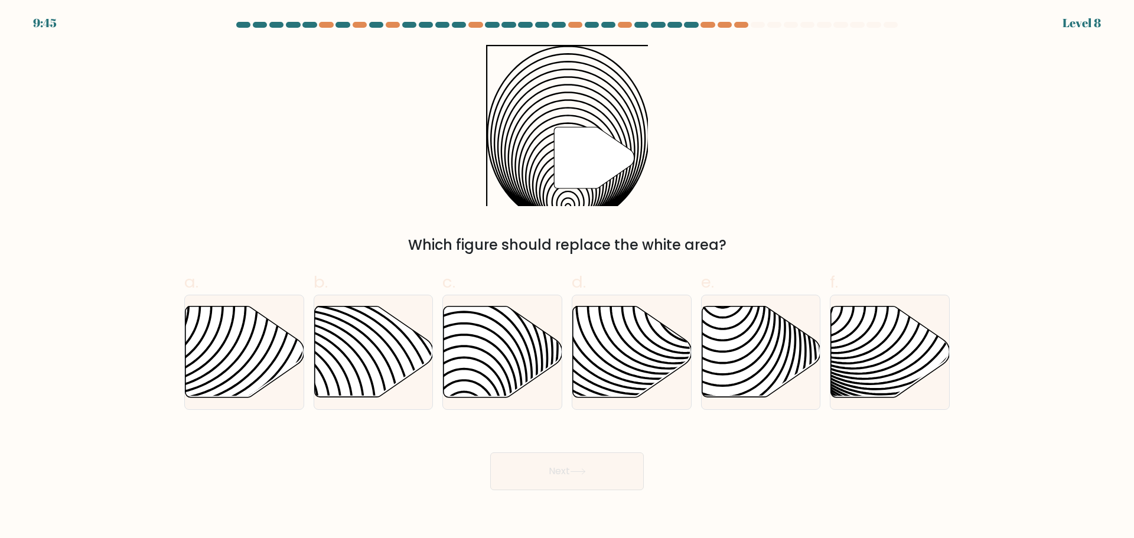
click at [563, 466] on button "Next" at bounding box center [567, 472] width 154 height 38
click at [653, 434] on div "Next" at bounding box center [567, 457] width 780 height 66
click at [541, 363] on icon at bounding box center [503, 351] width 119 height 91
click at [567, 277] on input "c." at bounding box center [567, 273] width 1 height 8
radio input "true"
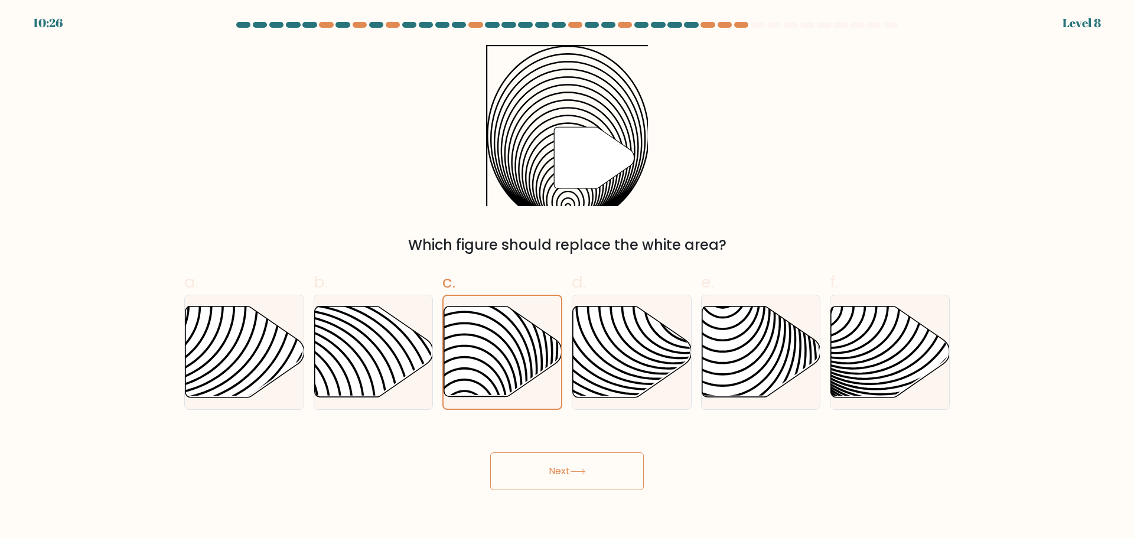
click at [560, 476] on button "Next" at bounding box center [567, 472] width 154 height 38
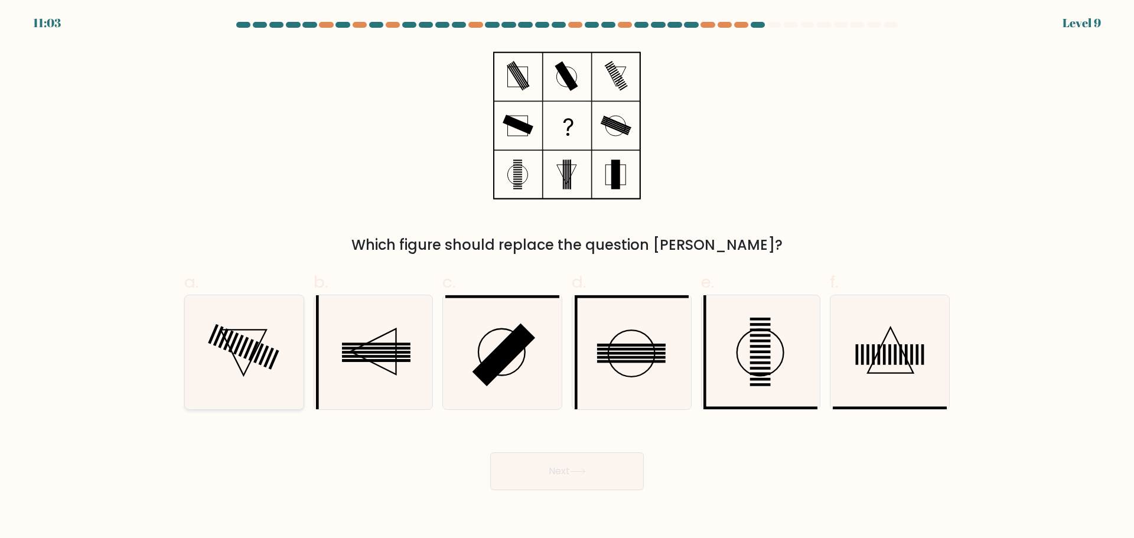
click at [284, 358] on icon at bounding box center [244, 352] width 114 height 114
click at [567, 277] on input "a." at bounding box center [567, 273] width 1 height 8
radio input "true"
click at [576, 470] on icon at bounding box center [578, 472] width 16 height 6
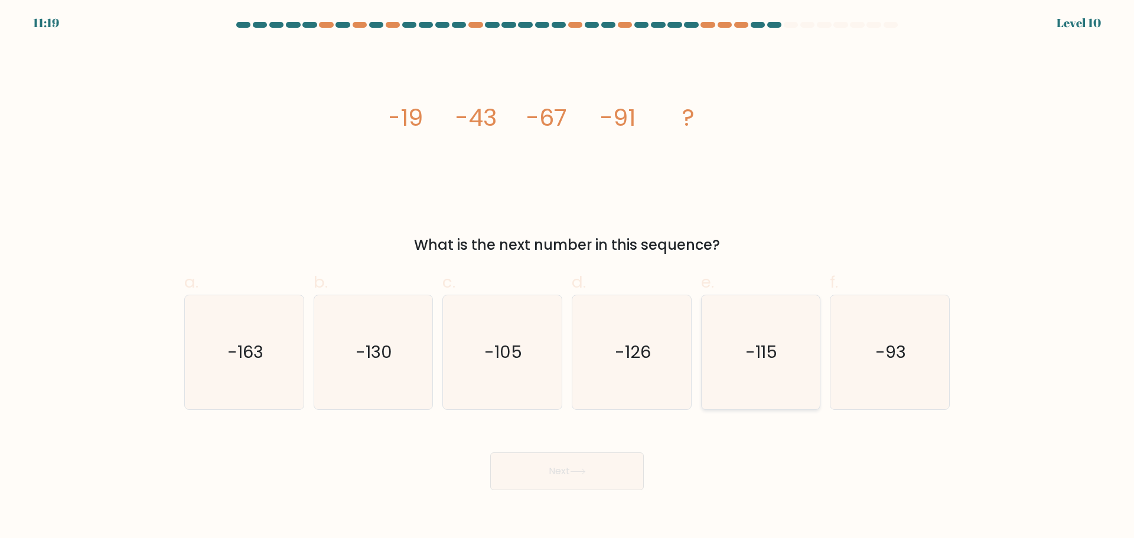
click at [726, 357] on icon "-115" at bounding box center [761, 352] width 114 height 114
click at [568, 277] on input "e. -115" at bounding box center [567, 273] width 1 height 8
radio input "true"
click at [599, 459] on button "Next" at bounding box center [567, 472] width 154 height 38
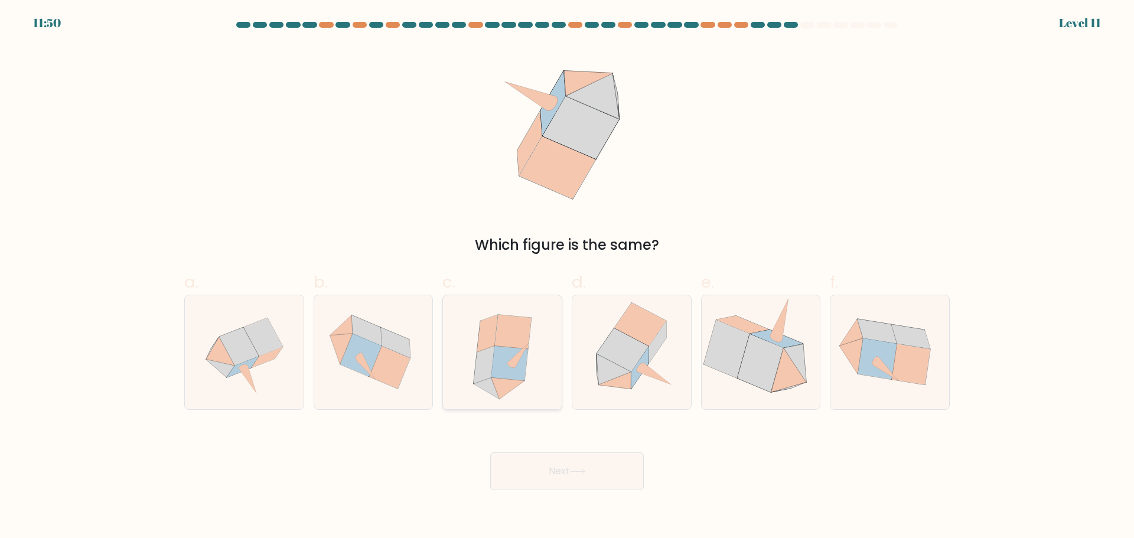
click at [485, 355] on icon at bounding box center [484, 365] width 21 height 38
click at [567, 277] on input "c." at bounding box center [567, 273] width 1 height 8
radio input "true"
click at [597, 472] on button "Next" at bounding box center [567, 472] width 154 height 38
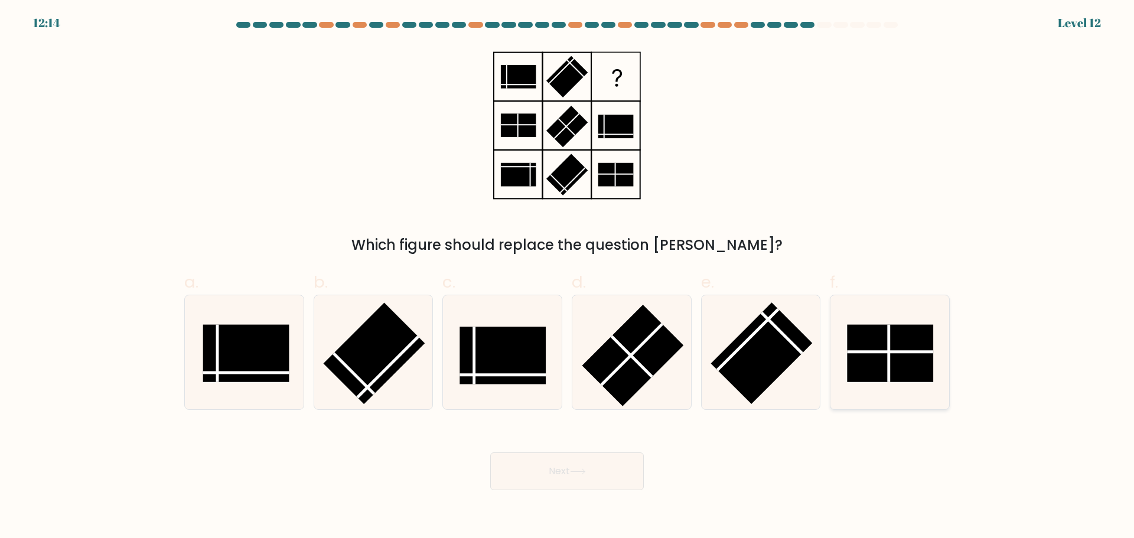
click at [934, 356] on icon at bounding box center [890, 352] width 114 height 114
click at [568, 277] on input "f." at bounding box center [567, 273] width 1 height 8
radio input "true"
click at [596, 461] on button "Next" at bounding box center [567, 472] width 154 height 38
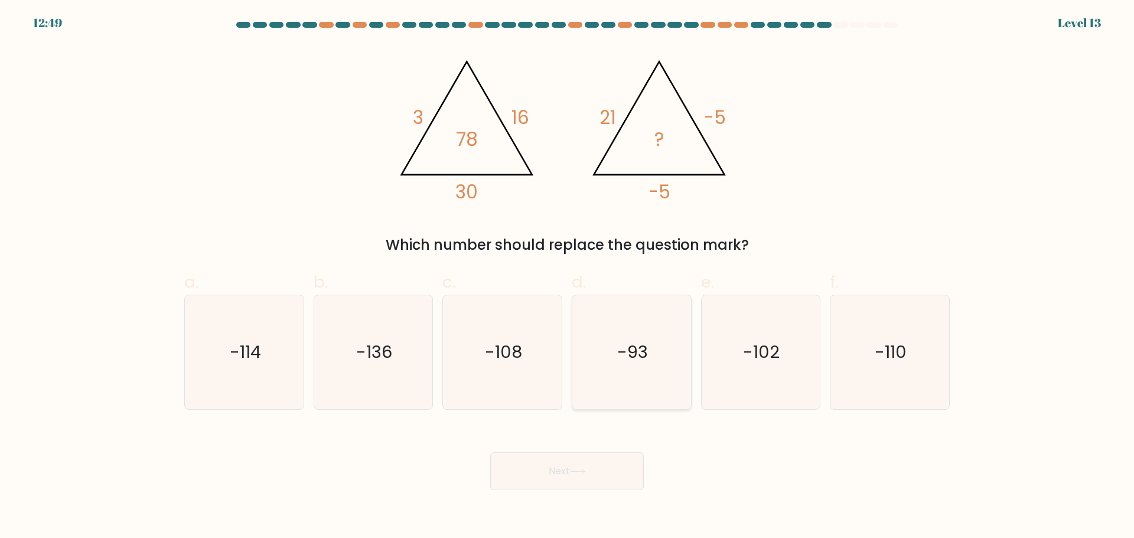
click at [681, 317] on icon "-93" at bounding box center [632, 352] width 114 height 114
click at [568, 277] on input "d. -93" at bounding box center [567, 273] width 1 height 8
radio input "true"
click at [594, 460] on button "Next" at bounding box center [567, 472] width 154 height 38
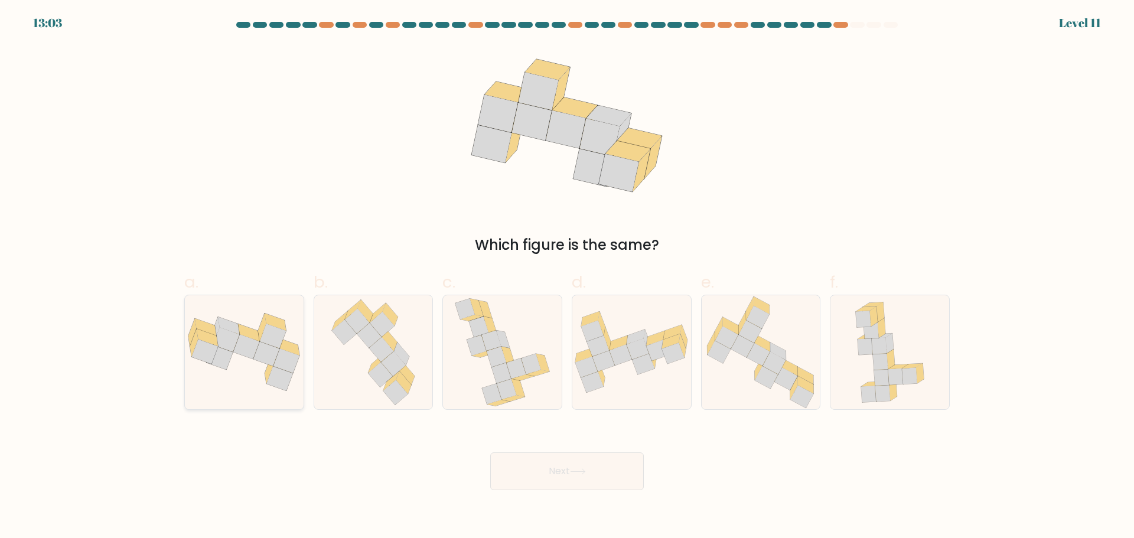
click at [223, 377] on icon at bounding box center [244, 352] width 119 height 79
click at [567, 277] on input "a." at bounding box center [567, 273] width 1 height 8
radio input "true"
click at [560, 466] on button "Next" at bounding box center [567, 472] width 154 height 38
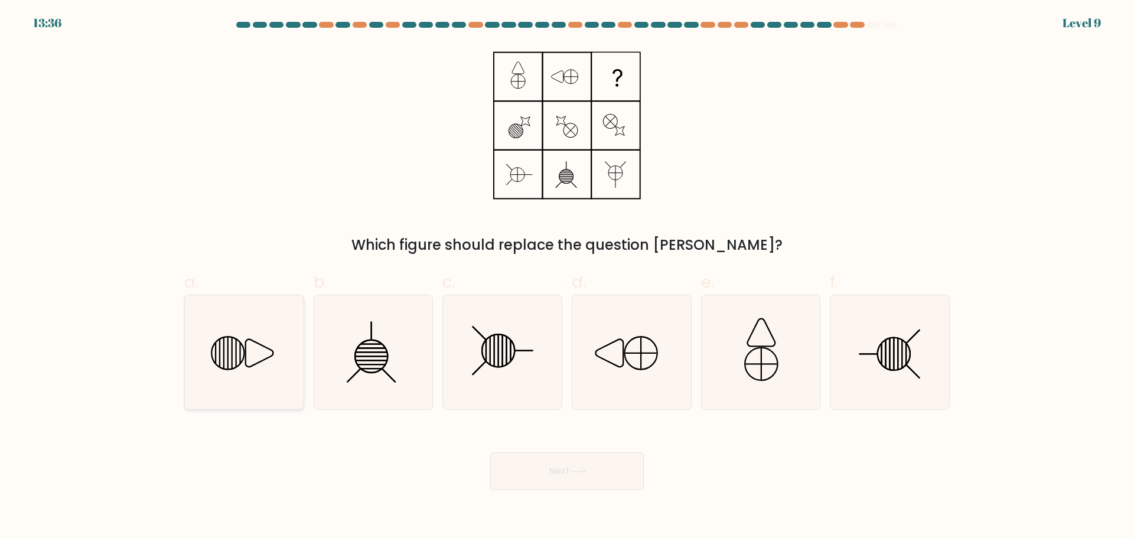
click at [223, 380] on icon at bounding box center [244, 352] width 114 height 114
click at [567, 277] on input "a." at bounding box center [567, 273] width 1 height 8
radio input "true"
click at [585, 473] on icon at bounding box center [578, 472] width 16 height 6
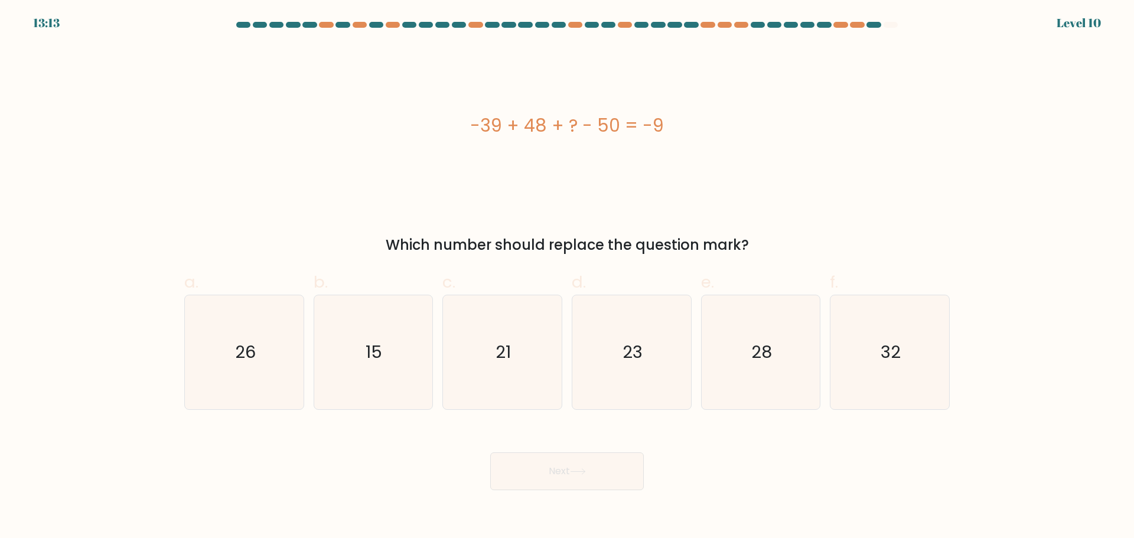
drag, startPoint x: 471, startPoint y: 123, endPoint x: 734, endPoint y: 127, distance: 263.5
click at [733, 130] on div "-39 + 48 + ? - 50 = -9" at bounding box center [567, 125] width 766 height 27
copy div "-39 + 48 + ? - 50 = -9"
click at [760, 139] on div "-39 + 48 + ? - 50 = -9" at bounding box center [567, 125] width 766 height 161
click at [669, 305] on icon "23" at bounding box center [632, 352] width 114 height 114
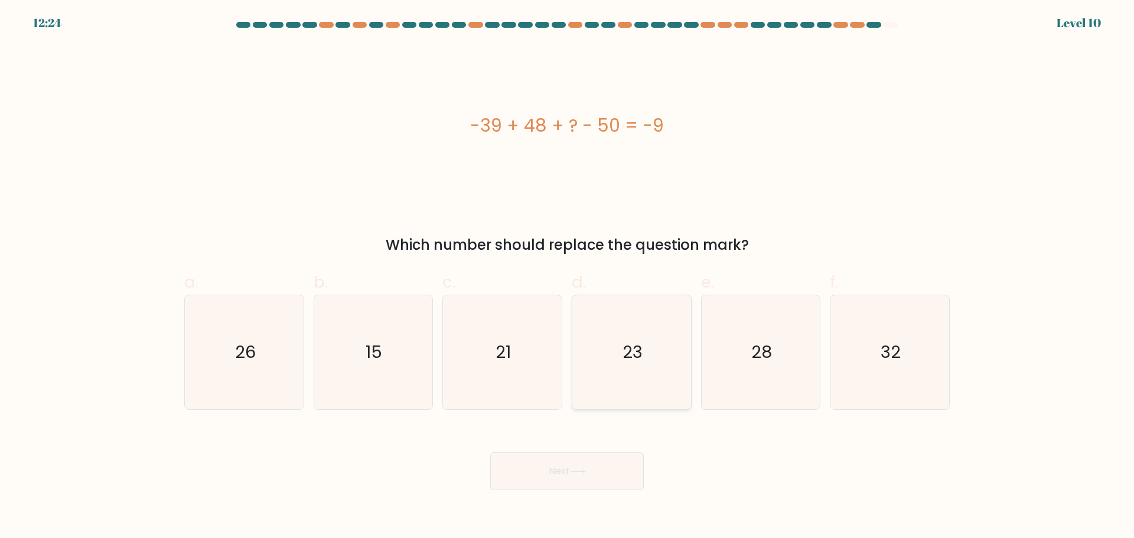
click at [568, 277] on input "d. 23" at bounding box center [567, 273] width 1 height 8
radio input "true"
click at [574, 475] on button "Next" at bounding box center [567, 472] width 154 height 38
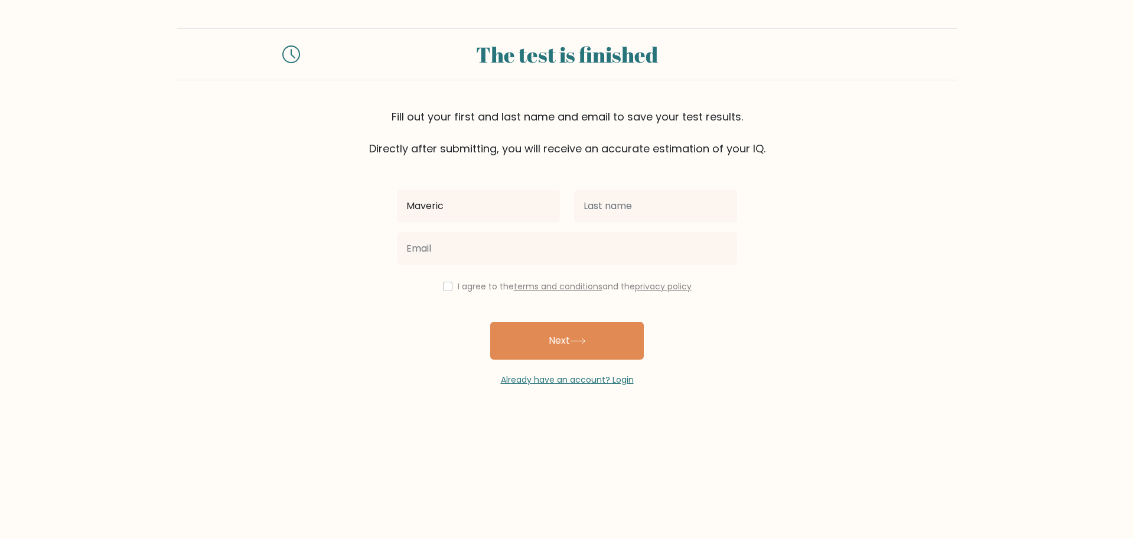
type input "Maveric"
type input "Ramirez"
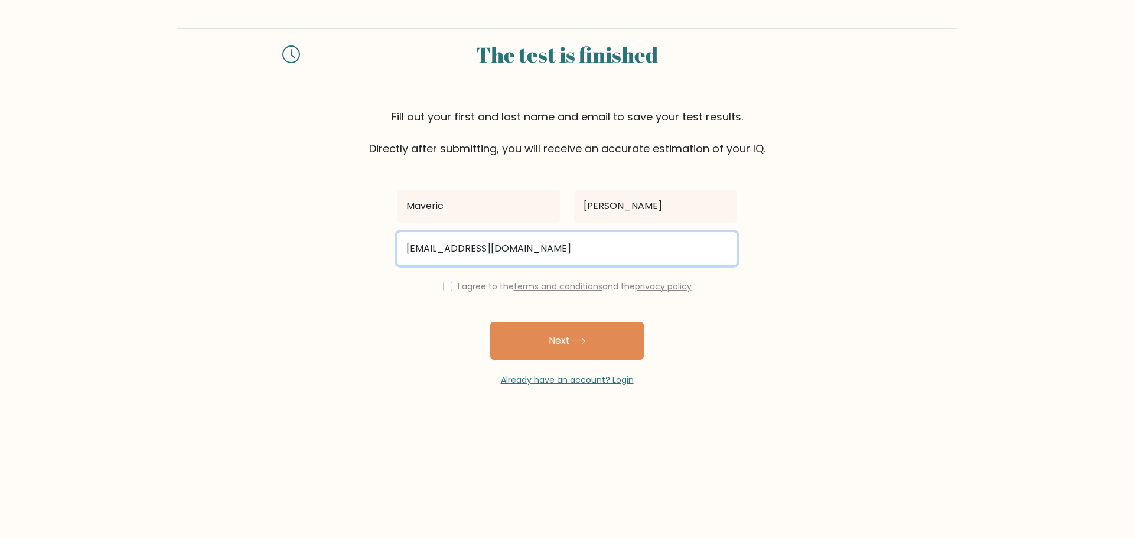
type input "maveric.ramirez08@gmail.com"
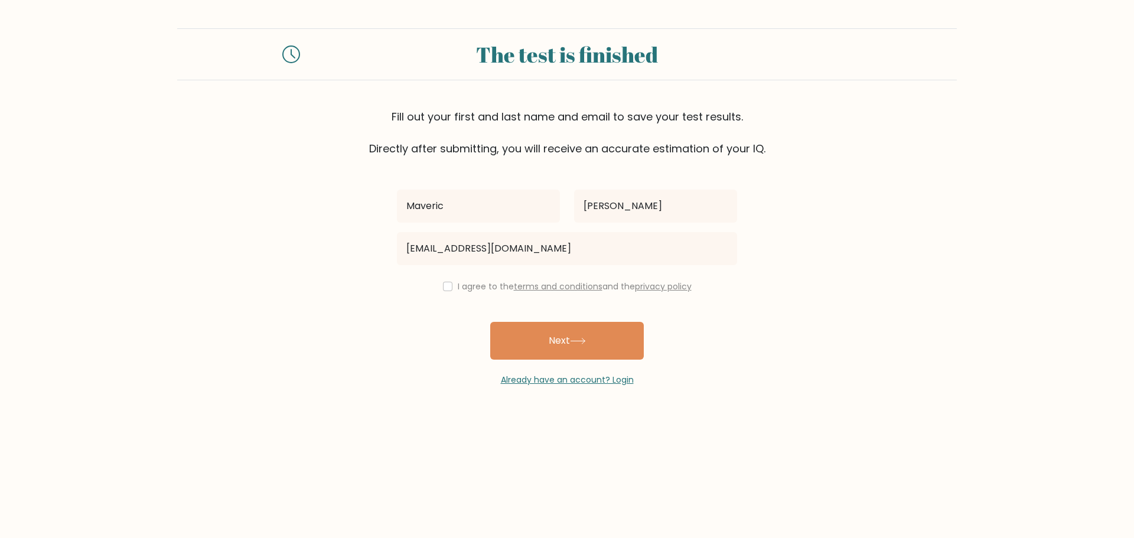
click at [444, 291] on div "I agree to the terms and conditions and the privacy policy" at bounding box center [567, 286] width 355 height 14
click at [446, 282] on input "checkbox" at bounding box center [447, 286] width 9 height 9
checkbox input "true"
click at [542, 339] on button "Next" at bounding box center [567, 341] width 154 height 38
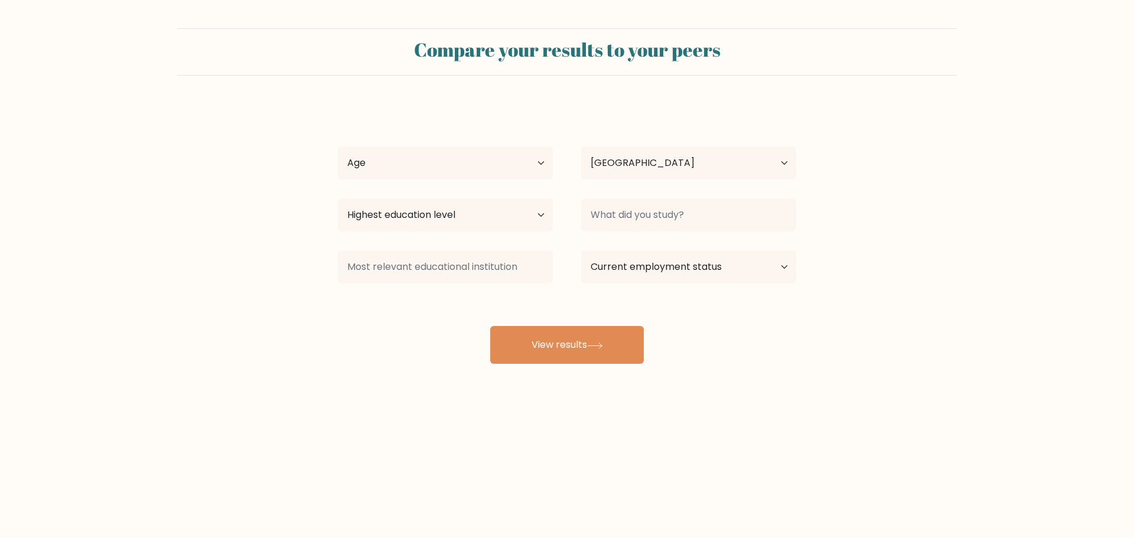
select select "PH"
click at [523, 162] on select "Age Under 18 years old 18-24 years old 25-34 years old 35-44 years old 45-54 ye…" at bounding box center [445, 163] width 215 height 33
select select "35_44"
click at [338, 147] on select "Age Under 18 years old 18-24 years old 25-34 years old 35-44 years old 45-54 ye…" at bounding box center [445, 163] width 215 height 33
click at [515, 219] on select "Highest education level No schooling Primary Lower Secondary Upper Secondary Oc…" at bounding box center [445, 215] width 215 height 33
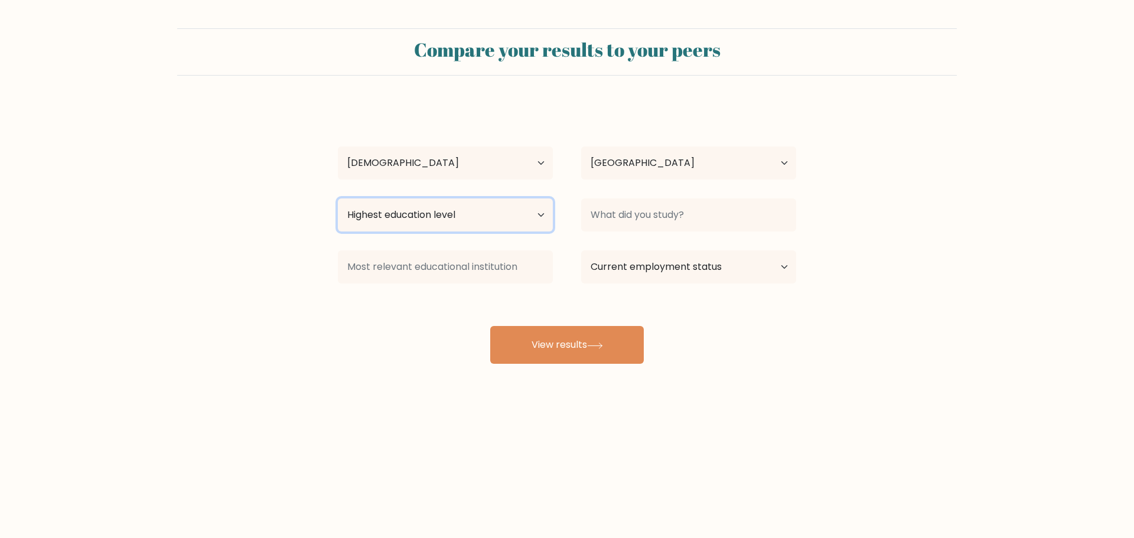
select select "bachelors_degree"
click at [338, 199] on select "Highest education level No schooling Primary Lower Secondary Upper Secondary Oc…" at bounding box center [445, 215] width 215 height 33
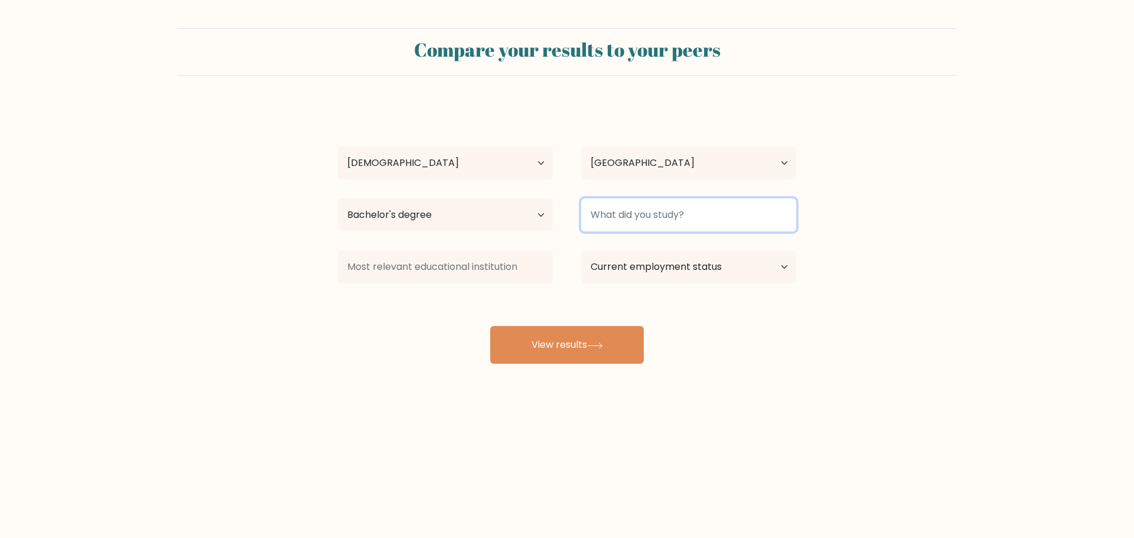
click at [626, 220] on input at bounding box center [688, 215] width 215 height 33
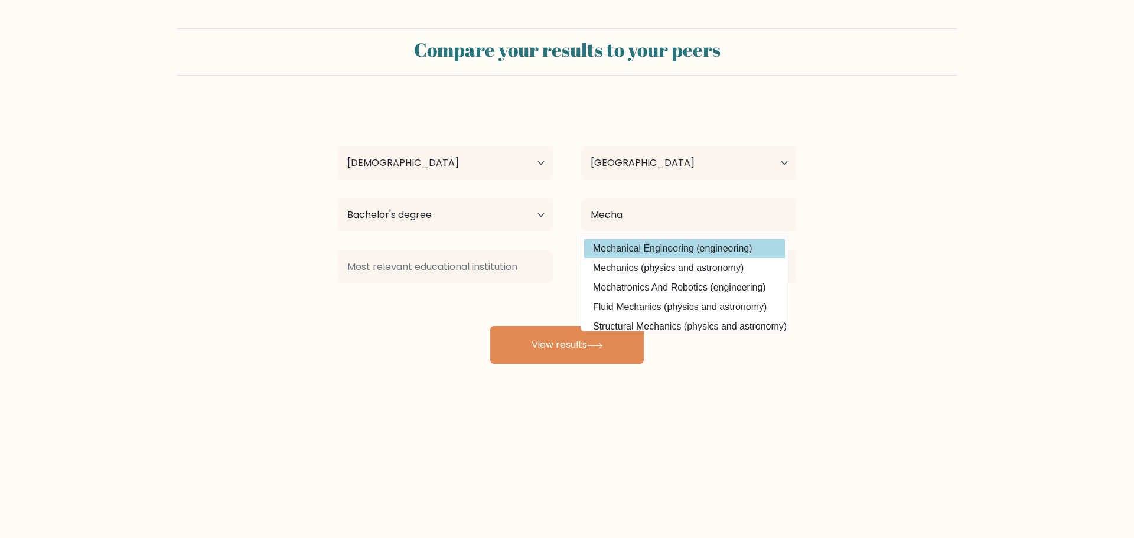
click at [618, 248] on option "Mechanical Engineering (engineering)" at bounding box center [684, 248] width 201 height 19
type input "Mechanical Engineering"
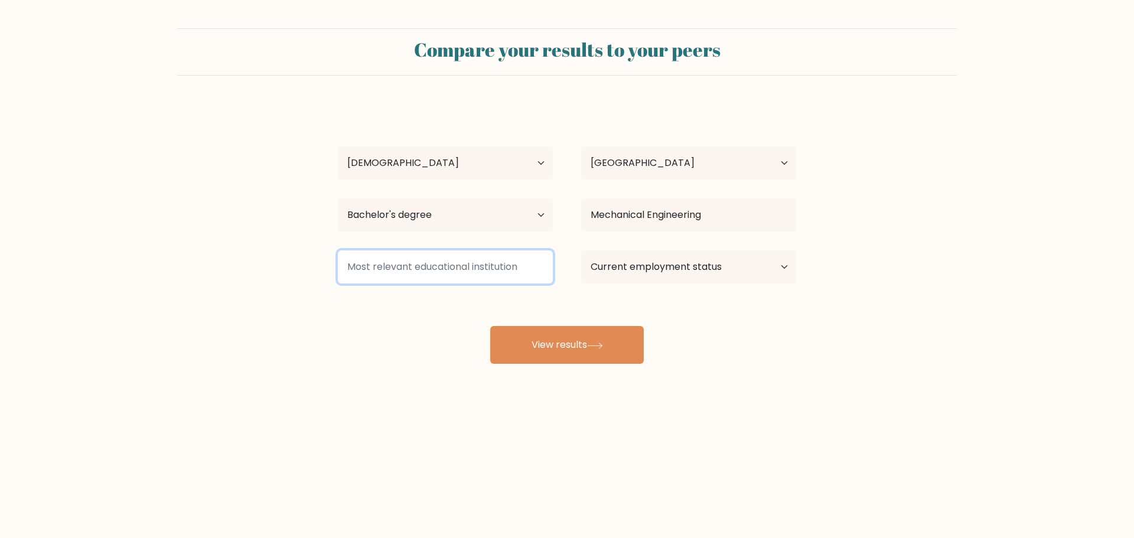
click at [458, 275] on input at bounding box center [445, 267] width 215 height 33
type input "w"
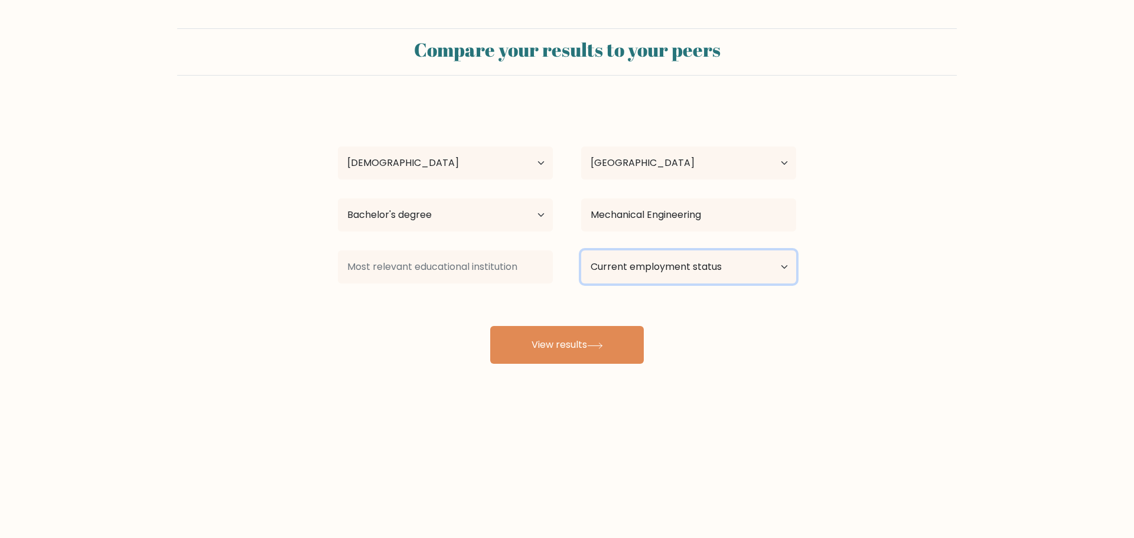
click at [664, 264] on select "Current employment status Employed Student Retired Other / prefer not to answer" at bounding box center [688, 267] width 215 height 33
select select "employed"
click at [581, 251] on select "Current employment status Employed Student Retired Other / prefer not to answer" at bounding box center [688, 267] width 215 height 33
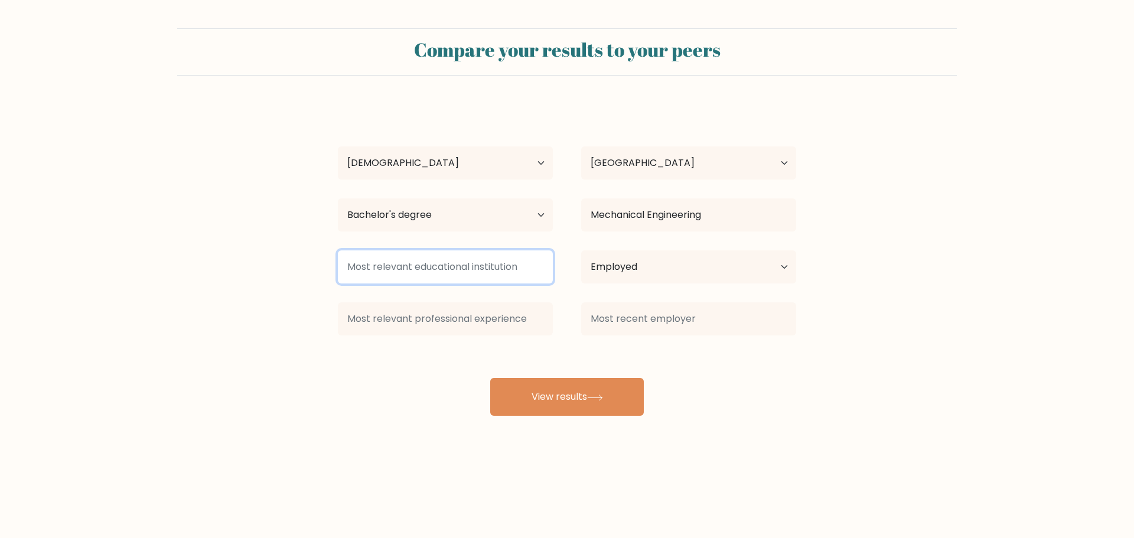
click at [447, 272] on input at bounding box center [445, 267] width 215 height 33
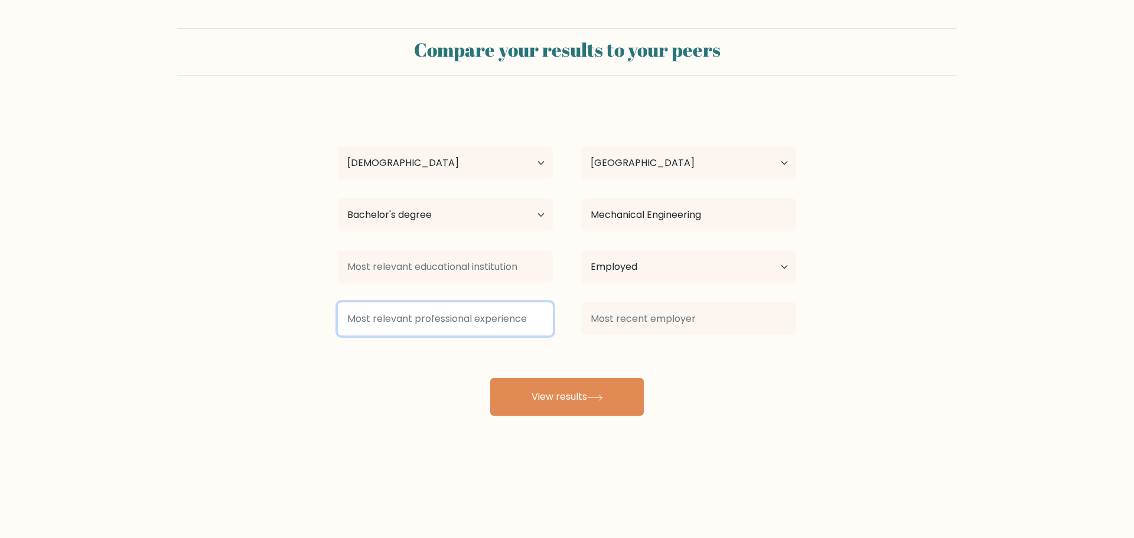
click at [444, 320] on input at bounding box center [445, 319] width 215 height 33
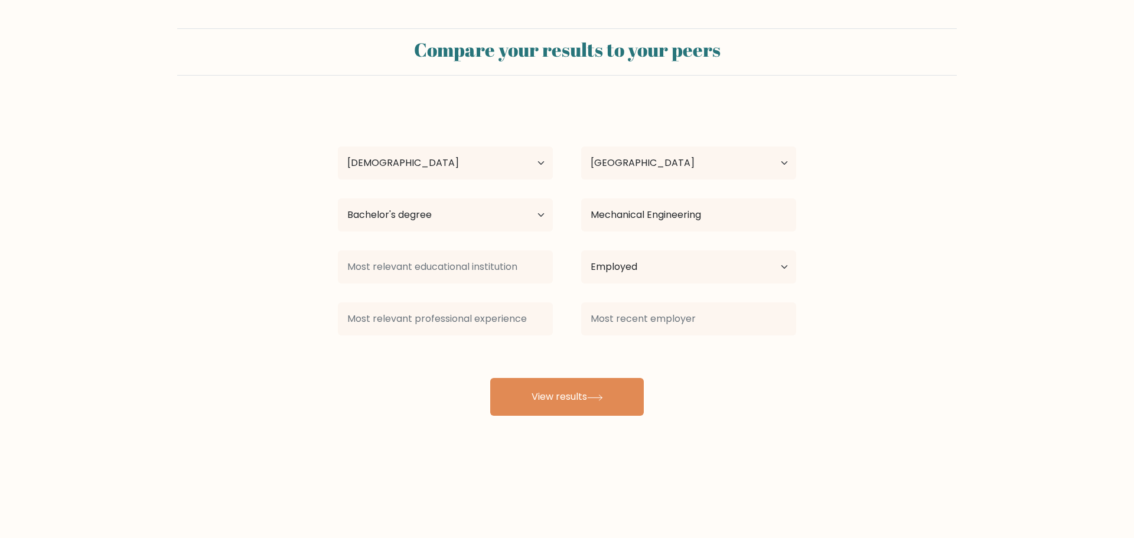
drag, startPoint x: 581, startPoint y: 303, endPoint x: 629, endPoint y: 315, distance: 49.9
click at [629, 314] on div "Maveric Ramirez Age Under 18 years old 18-24 years old 25-34 years old 35-44 ye…" at bounding box center [567, 260] width 473 height 312
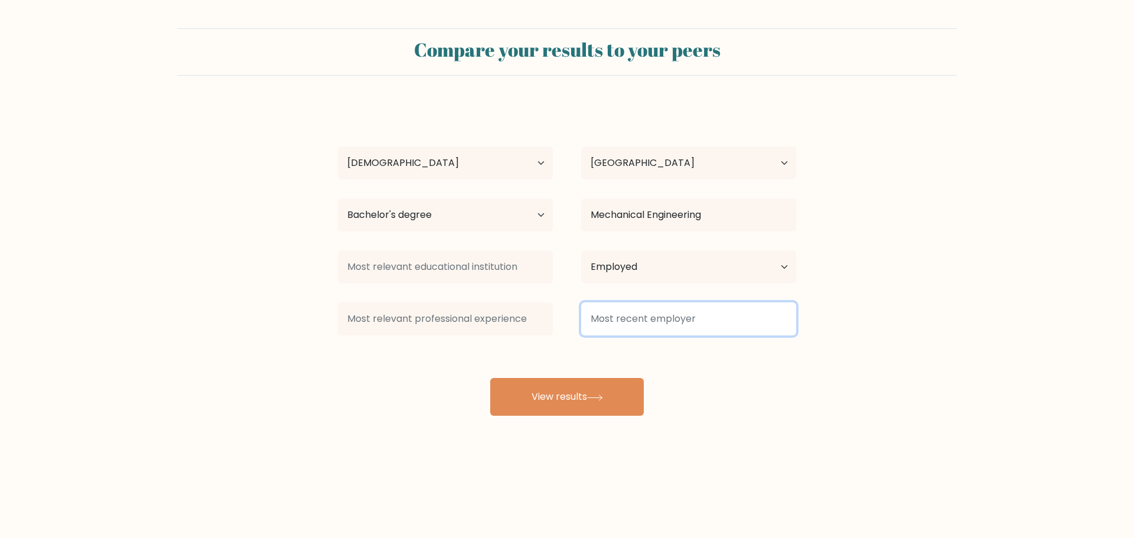
click at [636, 327] on input at bounding box center [688, 319] width 215 height 33
type input "D"
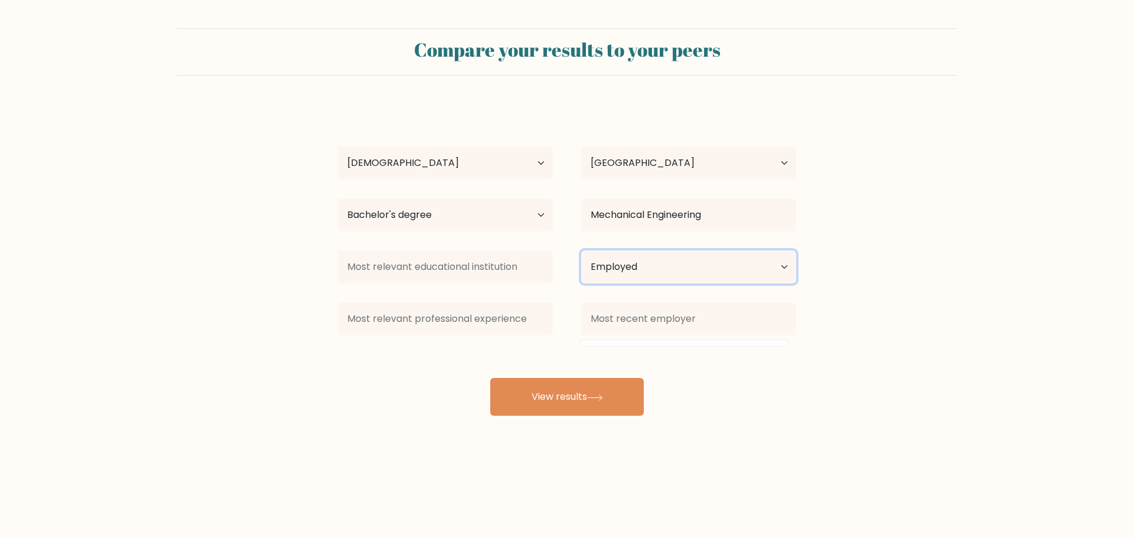
click at [749, 271] on select "Current employment status Employed Student Retired Other / prefer not to answer" at bounding box center [688, 267] width 215 height 33
select select "other"
click at [581, 251] on select "Current employment status Employed Student Retired Other / prefer not to answer" at bounding box center [688, 267] width 215 height 33
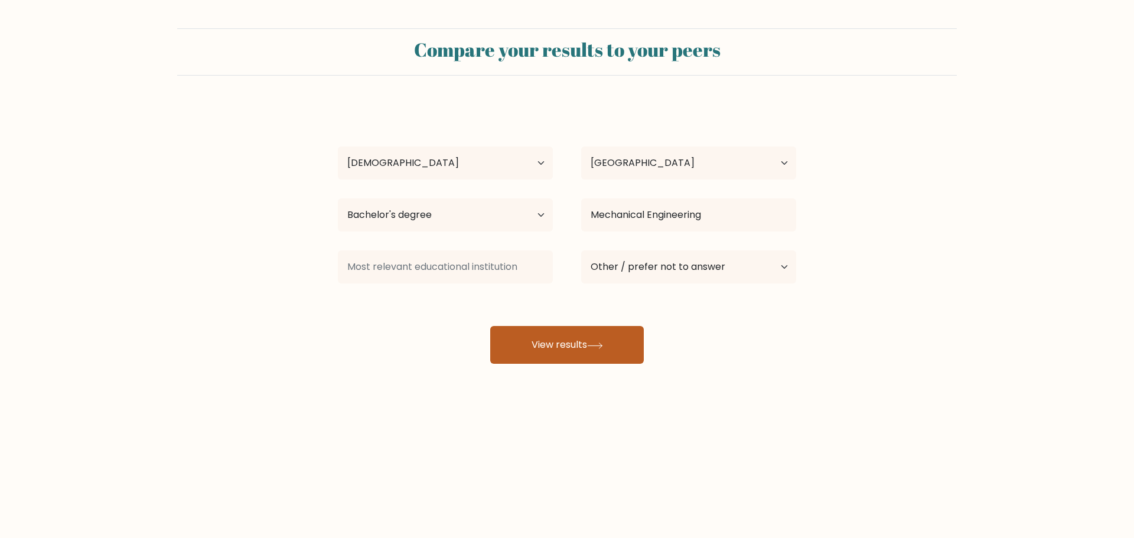
click at [639, 343] on button "View results" at bounding box center [567, 345] width 154 height 38
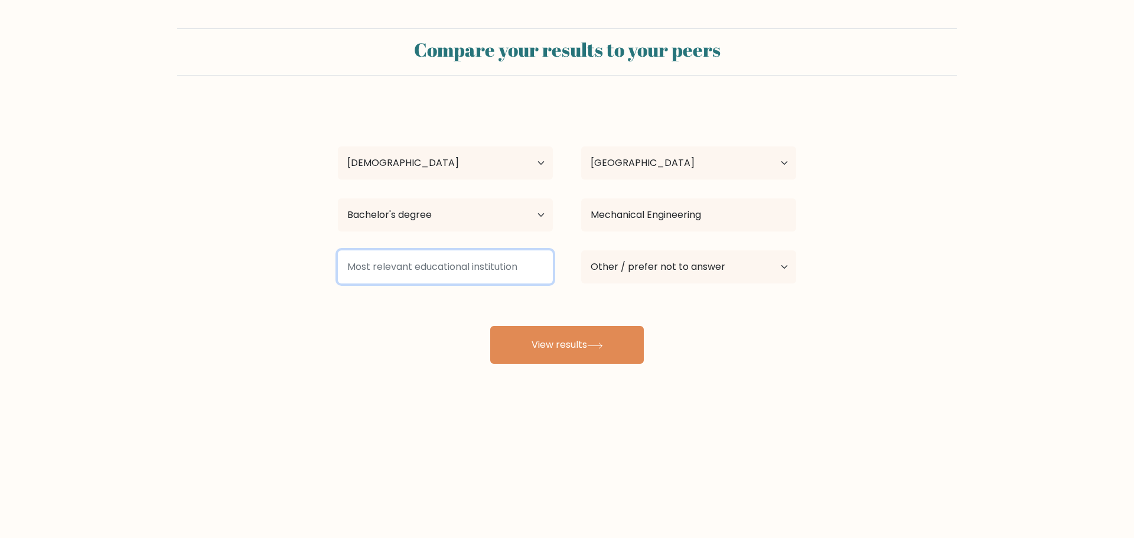
drag, startPoint x: 347, startPoint y: 268, endPoint x: 541, endPoint y: 278, distance: 193.4
click at [541, 278] on input at bounding box center [445, 267] width 215 height 33
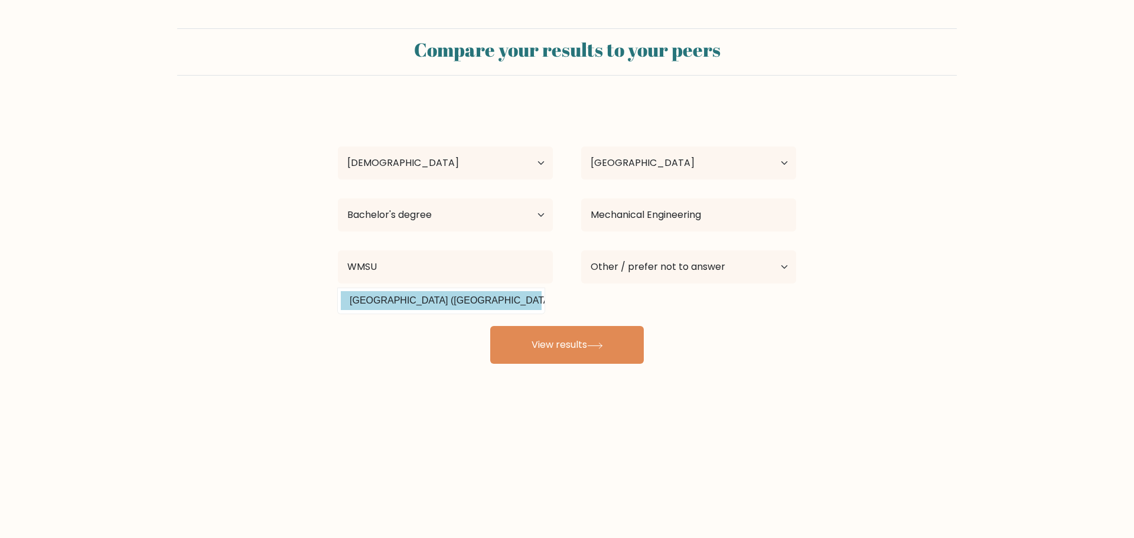
click at [370, 298] on div "Maveric Ramirez Age Under 18 years old 18-24 years old 25-34 years old 35-44 ye…" at bounding box center [567, 234] width 473 height 260
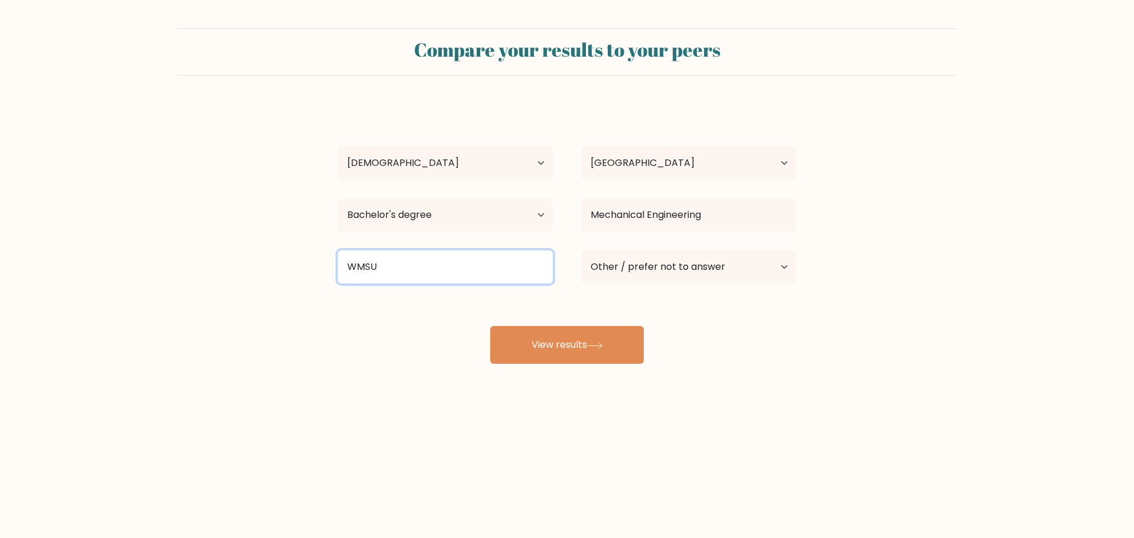
click at [422, 273] on input "WMSU" at bounding box center [445, 267] width 215 height 33
type input "WMSU"
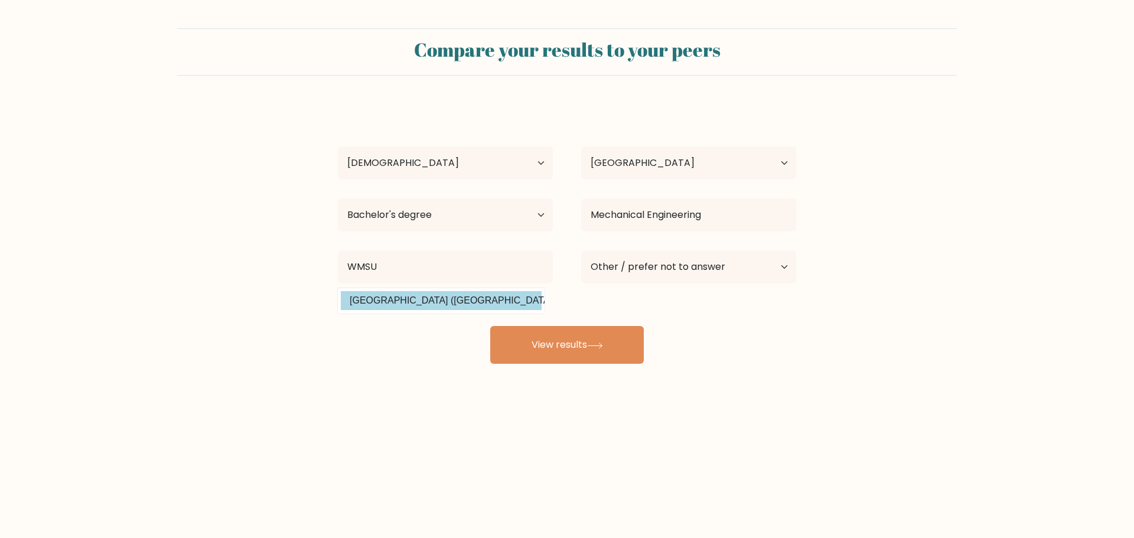
click at [443, 303] on div "Maveric Ramirez Age Under 18 years old 18-24 years old 25-34 years old 35-44 ye…" at bounding box center [567, 234] width 473 height 260
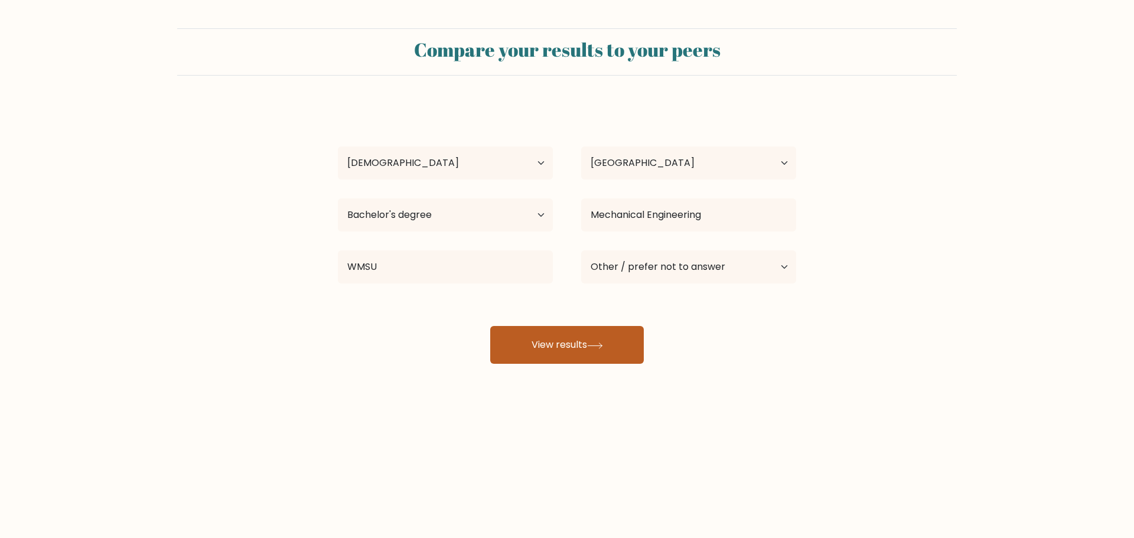
click at [519, 339] on button "View results" at bounding box center [567, 345] width 154 height 38
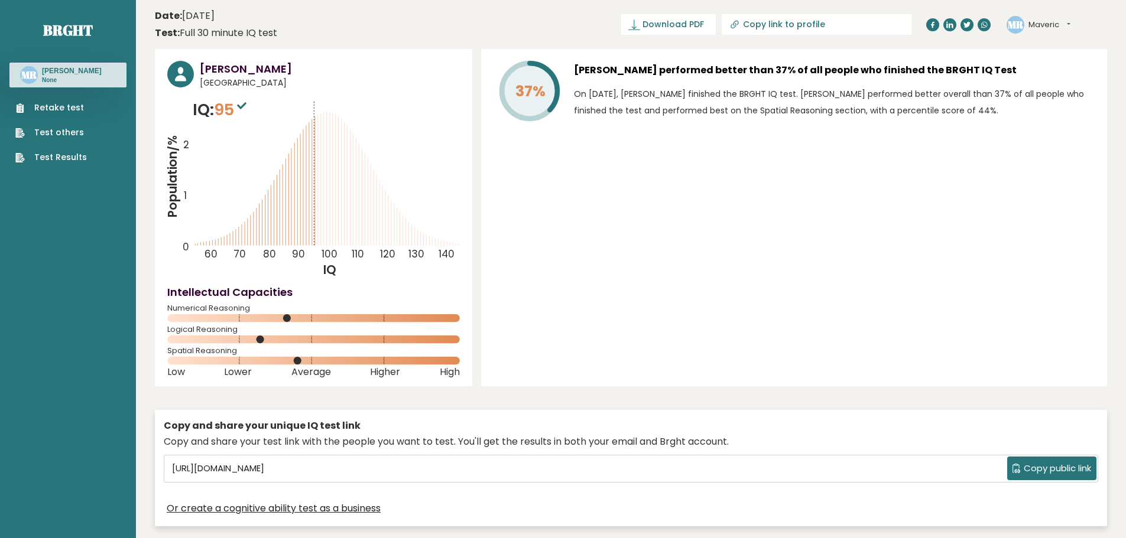
click at [591, 343] on div "37% [PERSON_NAME] performed better than 37% of all people who finished the BRGH…" at bounding box center [794, 217] width 626 height 337
click at [70, 156] on link "Test Results" at bounding box center [50, 157] width 71 height 12
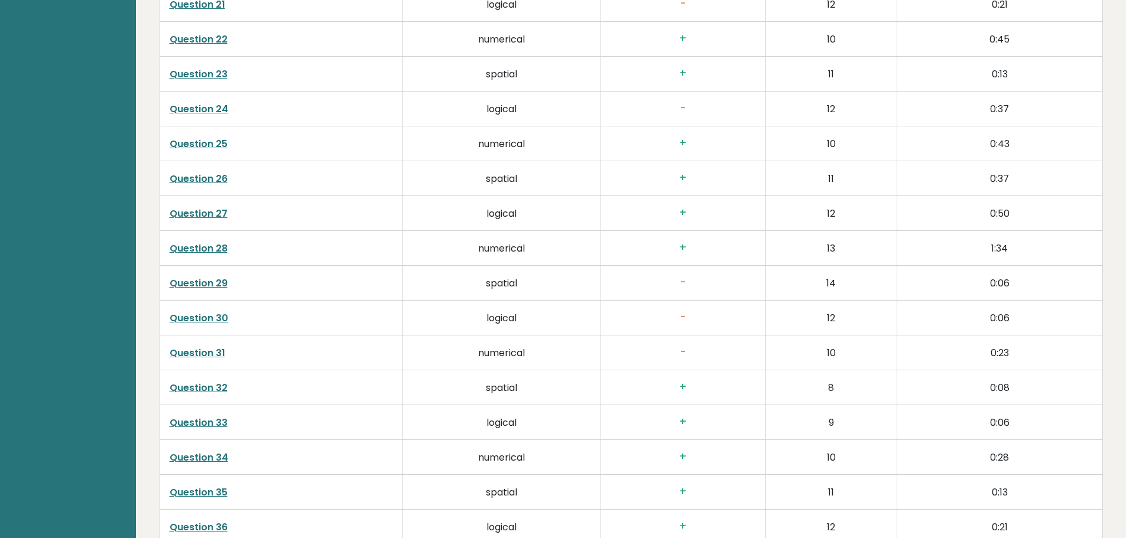
scroll to position [2746, 0]
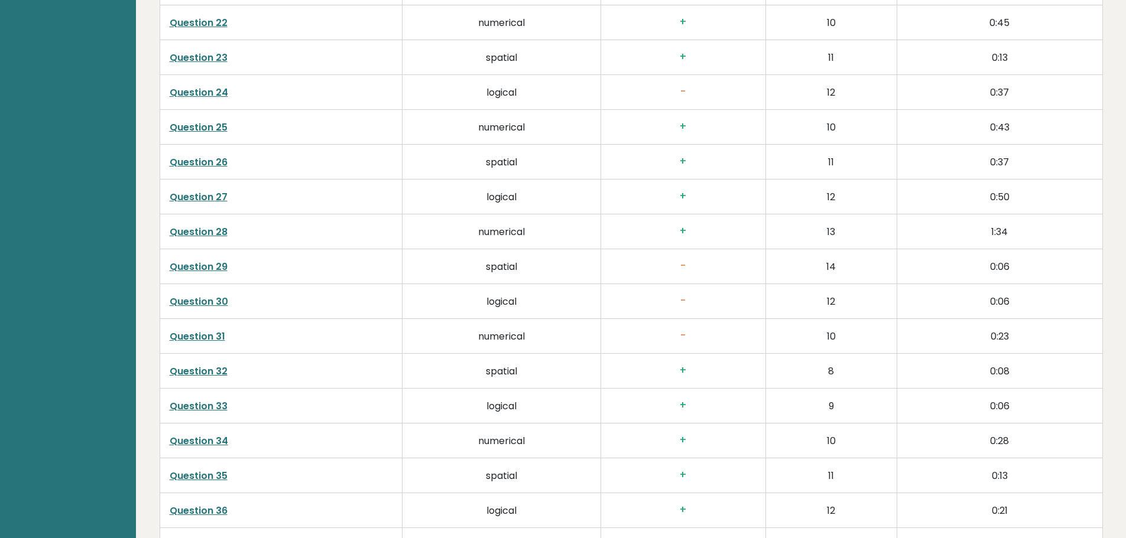
drag, startPoint x: 197, startPoint y: 265, endPoint x: 200, endPoint y: 260, distance: 6.1
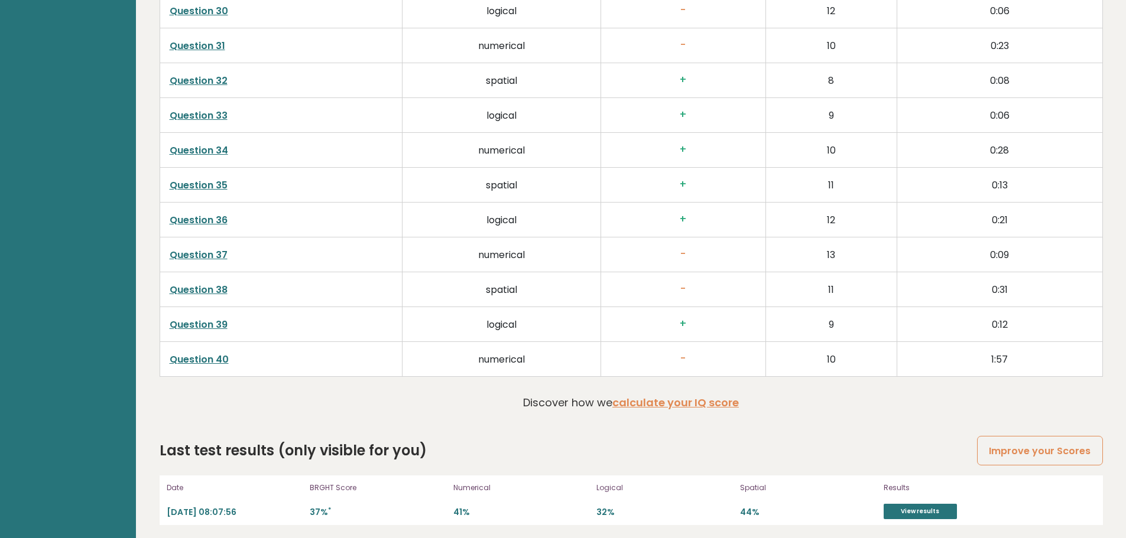
scroll to position [3041, 0]
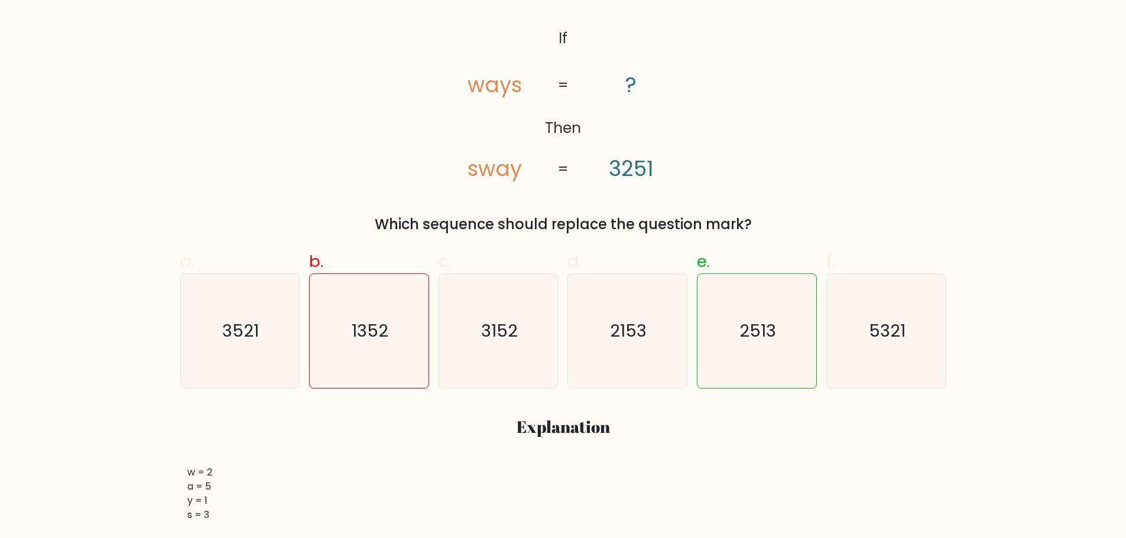
scroll to position [177, 0]
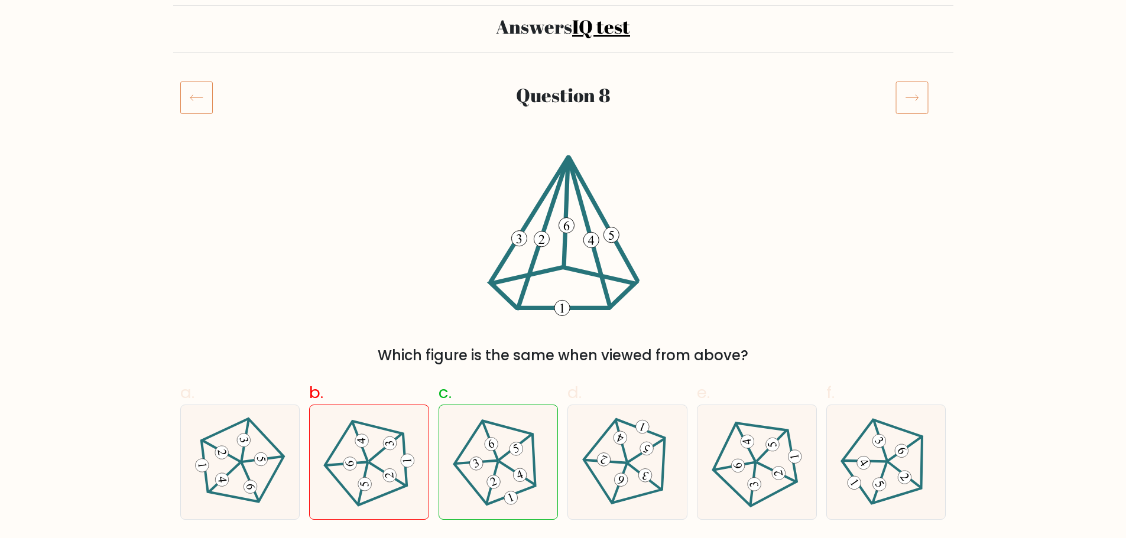
scroll to position [118, 0]
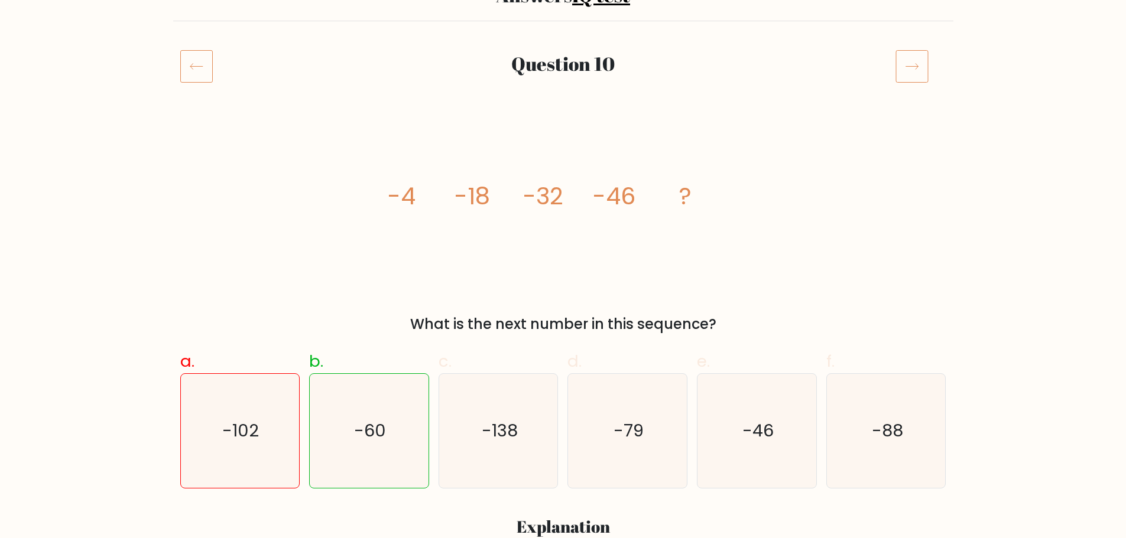
scroll to position [118, 0]
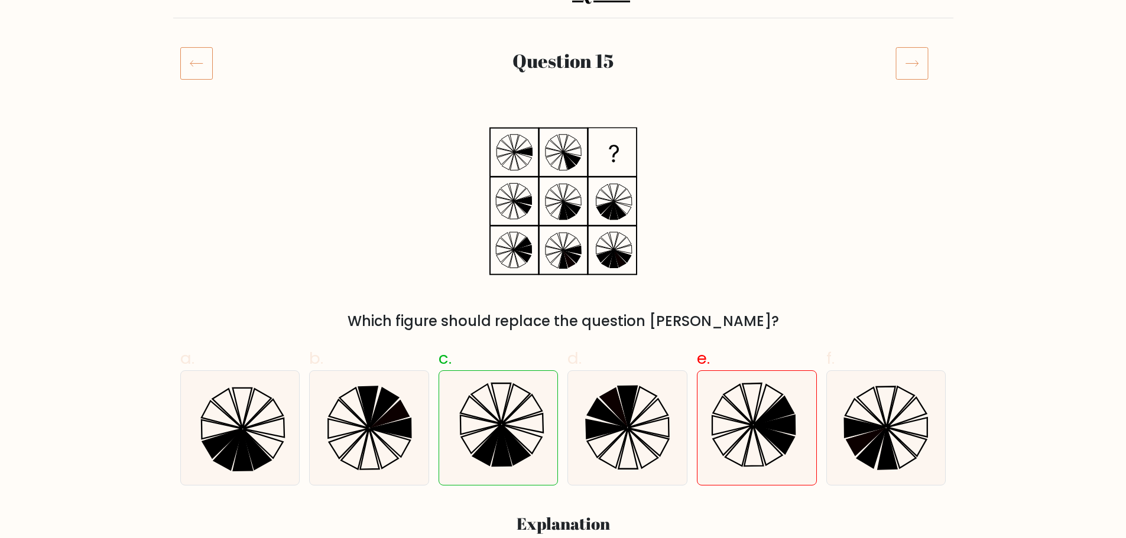
scroll to position [118, 0]
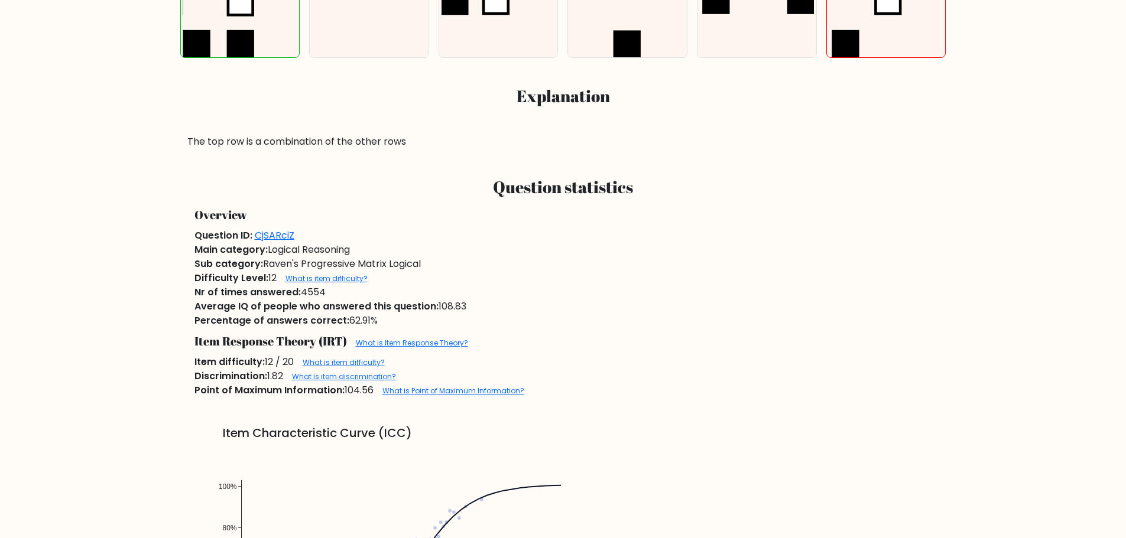
scroll to position [768, 0]
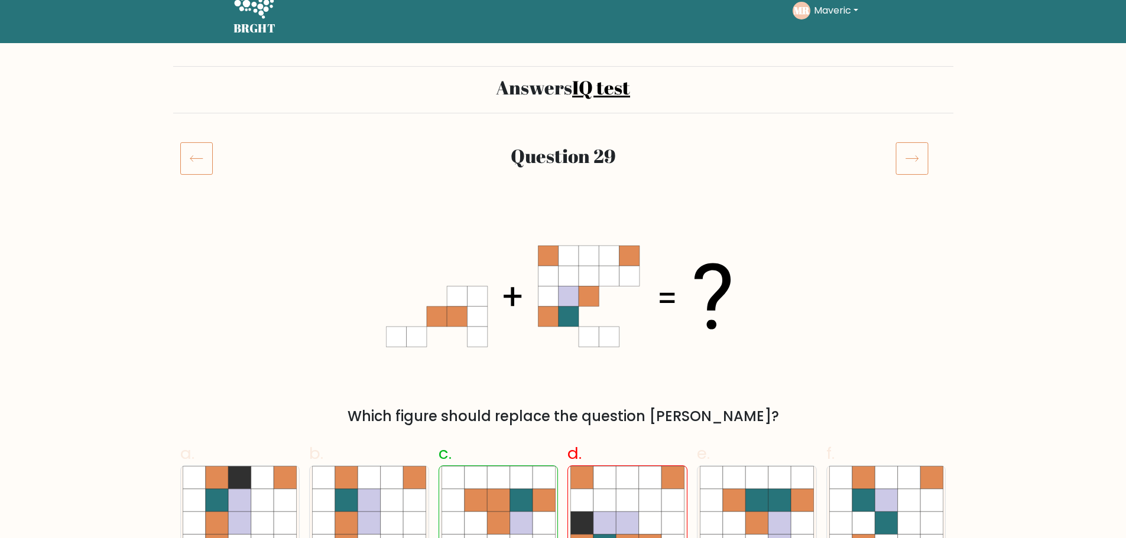
scroll to position [118, 0]
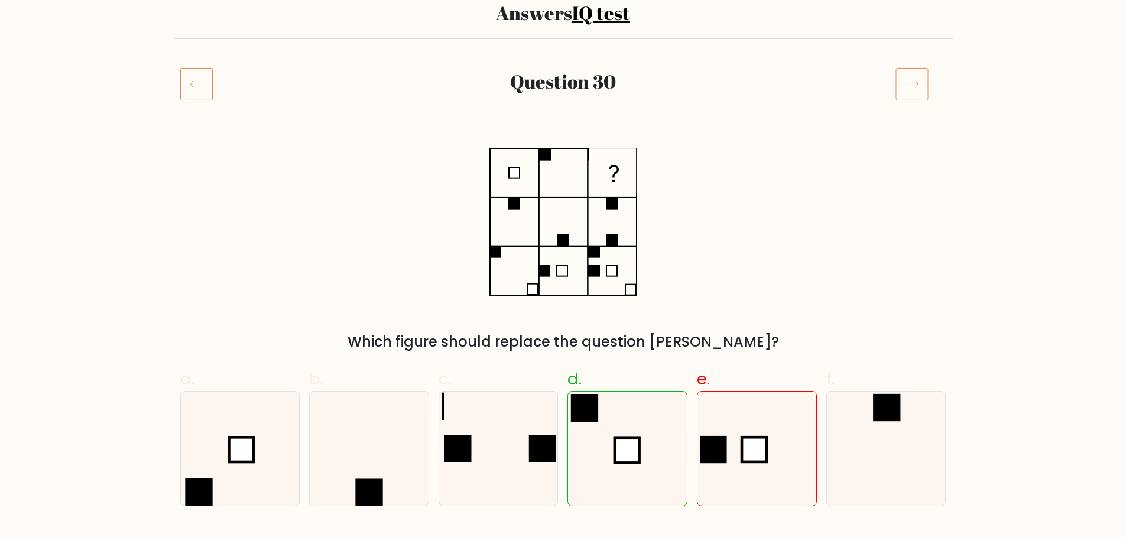
scroll to position [177, 0]
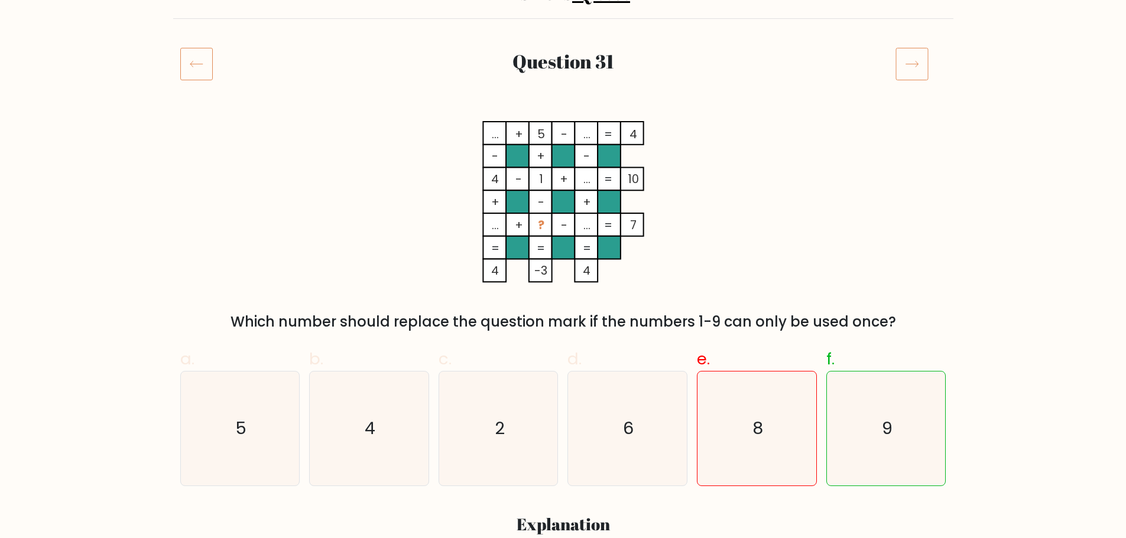
scroll to position [118, 0]
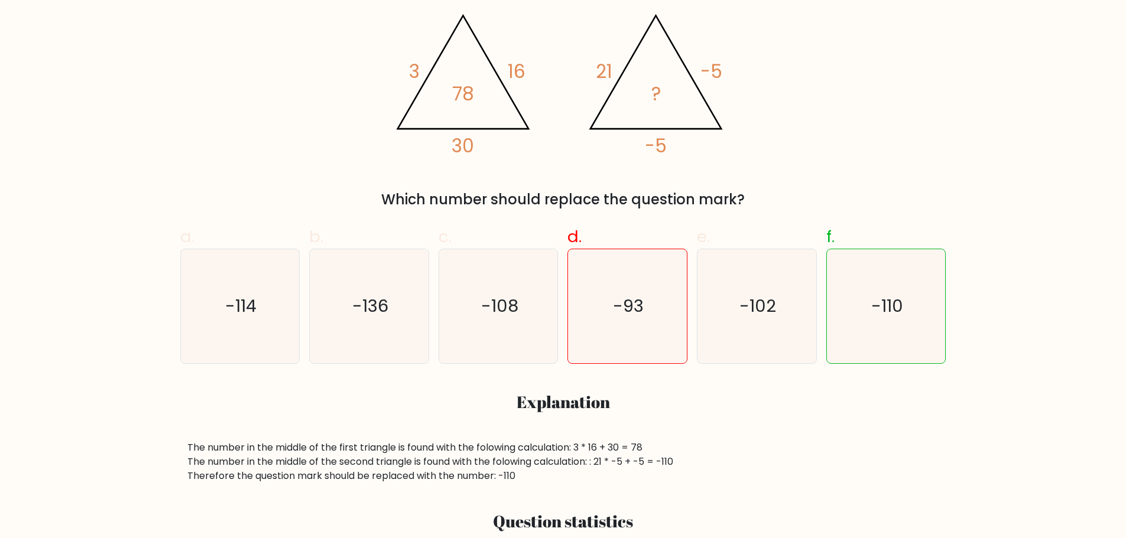
scroll to position [236, 0]
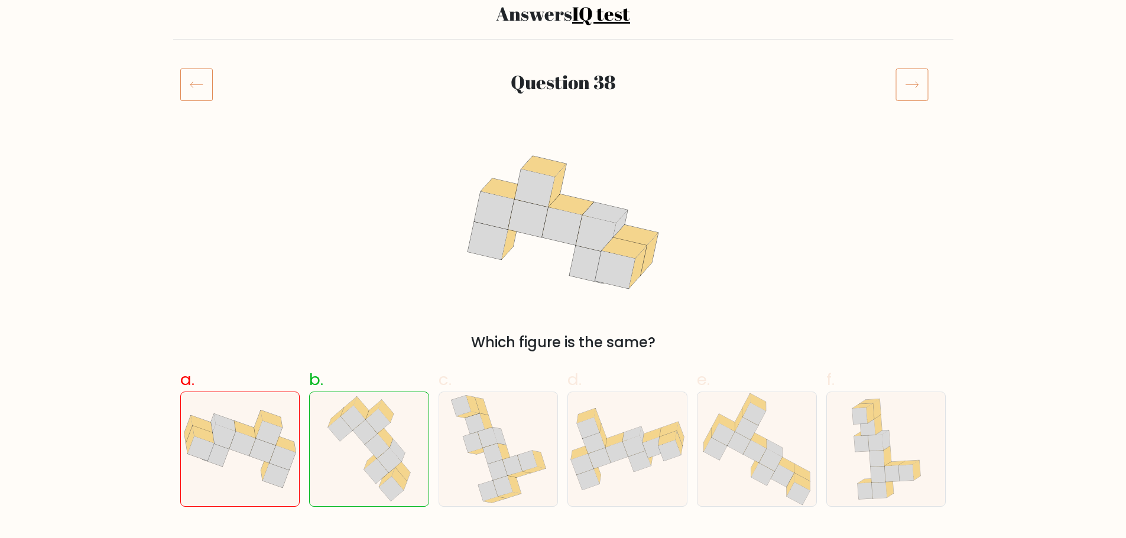
scroll to position [118, 0]
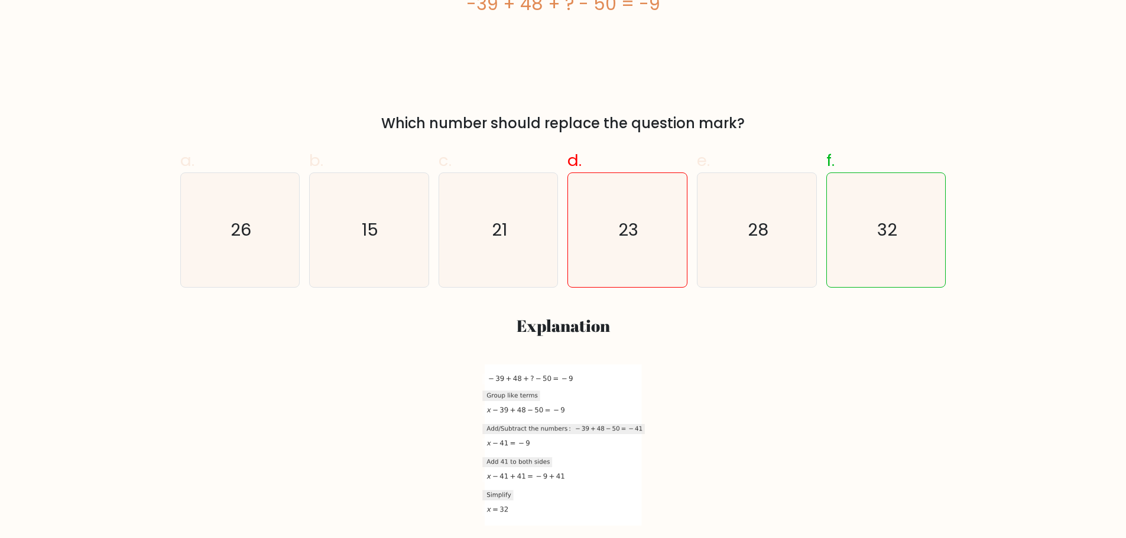
scroll to position [355, 0]
